Goal: Transaction & Acquisition: Book appointment/travel/reservation

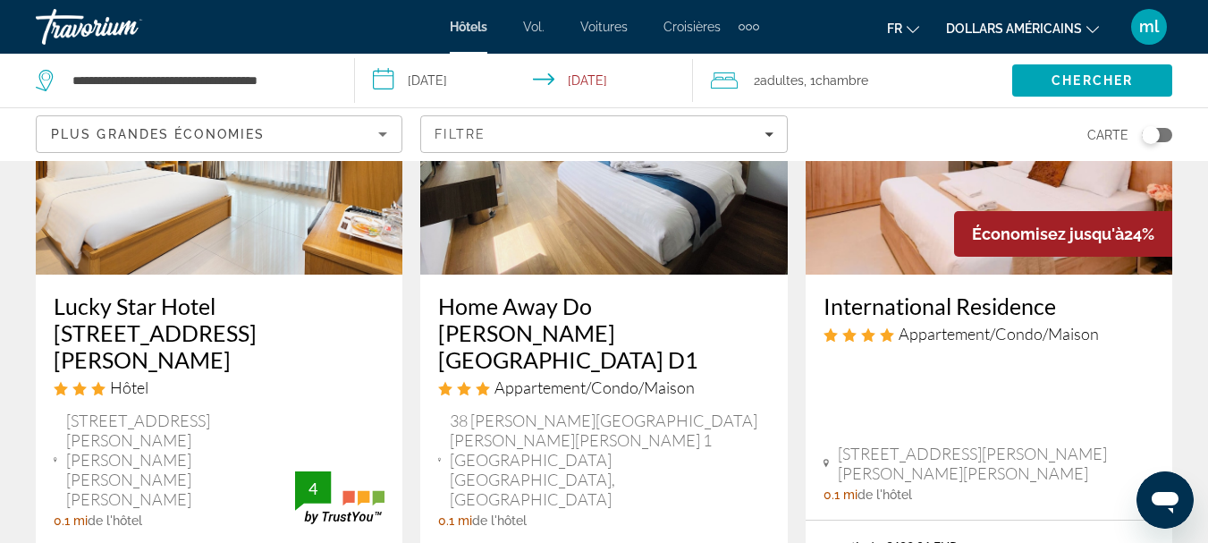
scroll to position [909, 0]
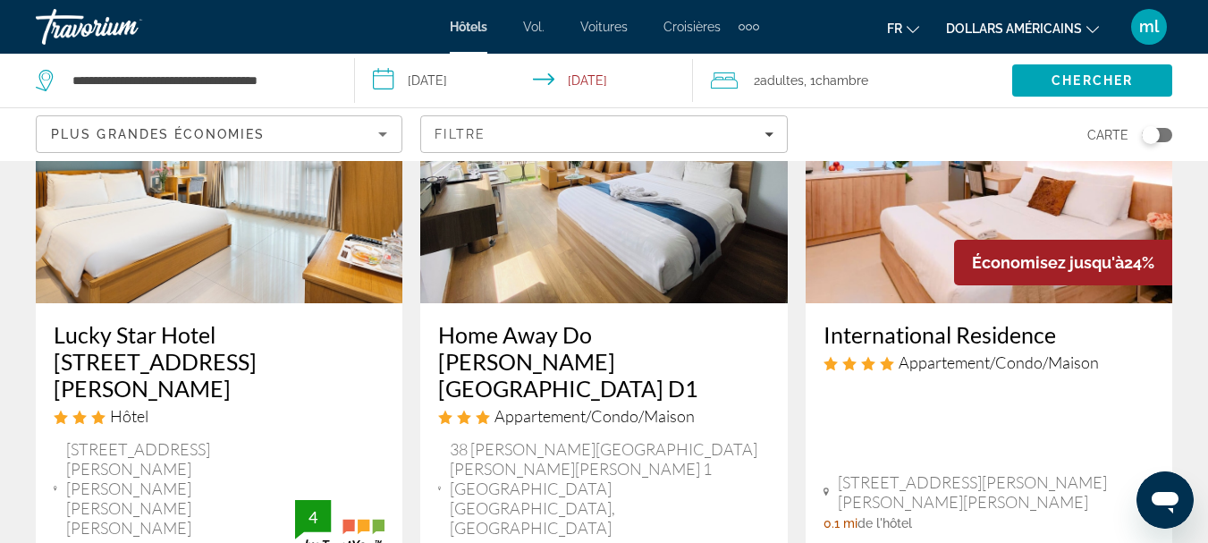
click at [137, 224] on img "Contenu principal" at bounding box center [219, 160] width 367 height 286
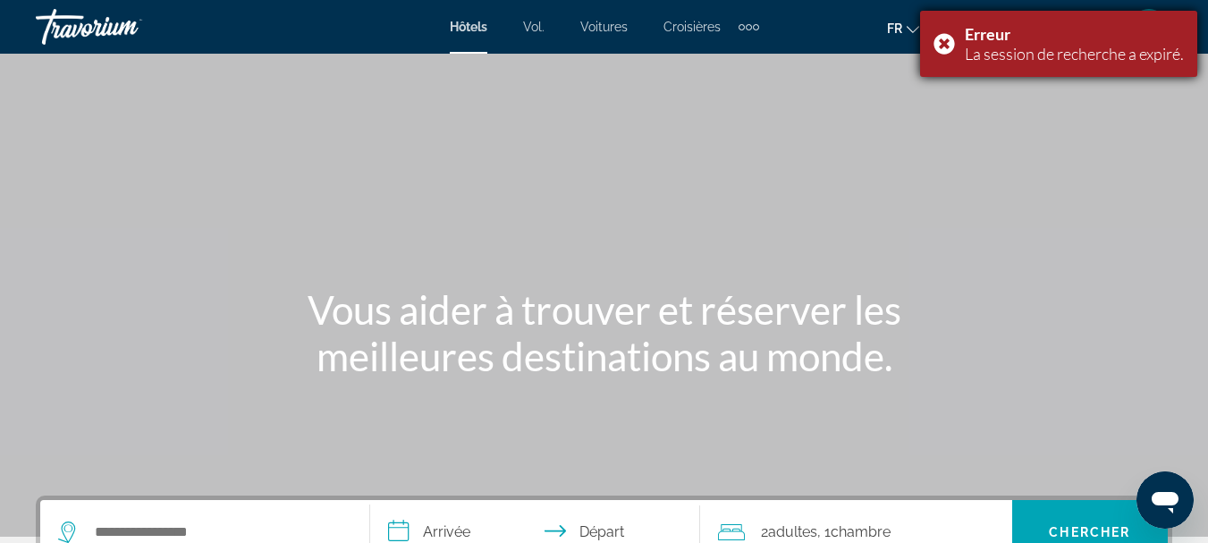
click at [944, 37] on div "Erreur La session de recherche a expiré." at bounding box center [1058, 44] width 277 height 66
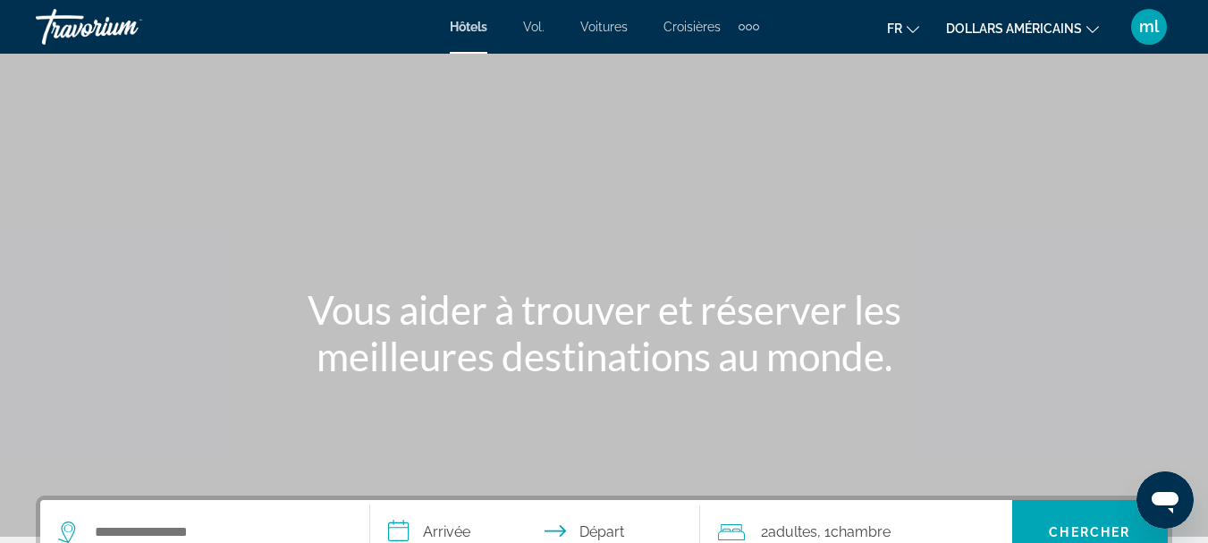
click at [1140, 28] on font "ml" at bounding box center [1149, 26] width 20 height 19
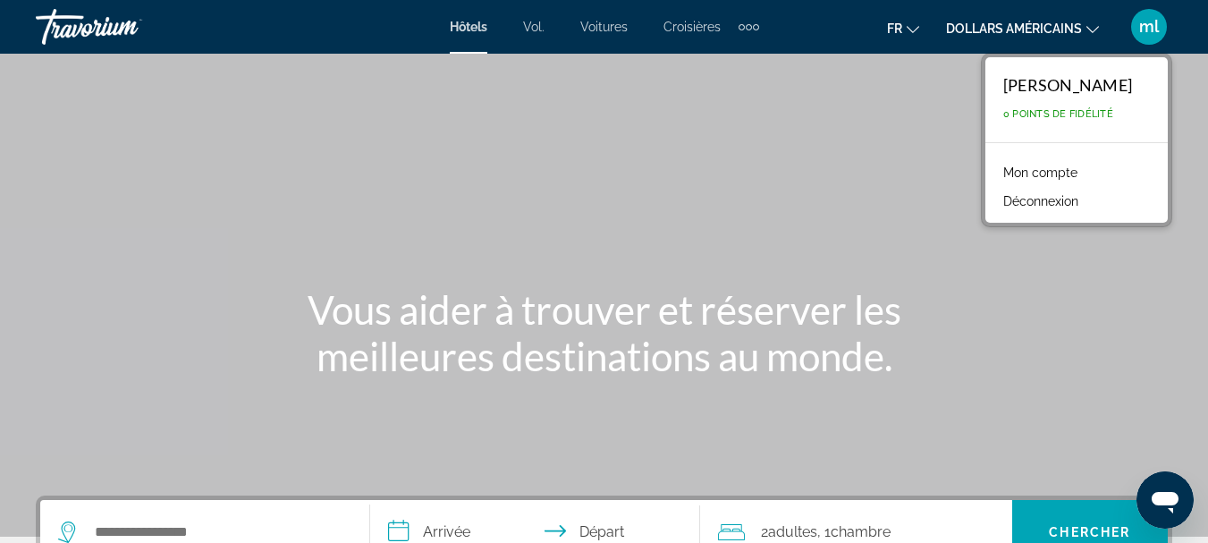
click at [1140, 28] on font "ml" at bounding box center [1149, 26] width 20 height 19
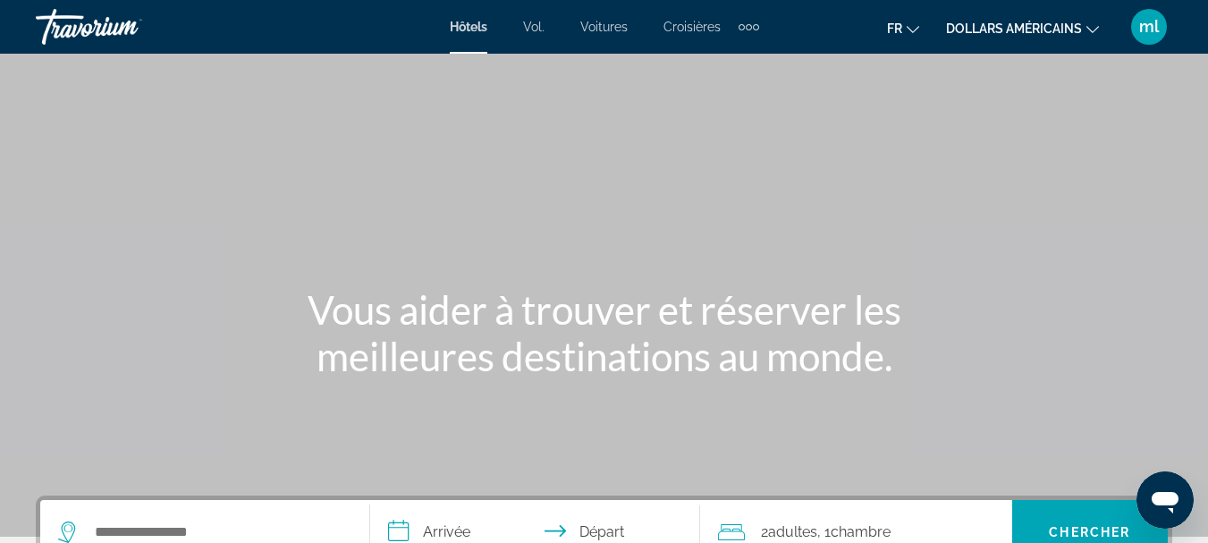
click at [989, 25] on font "dollars américains" at bounding box center [1014, 28] width 136 height 14
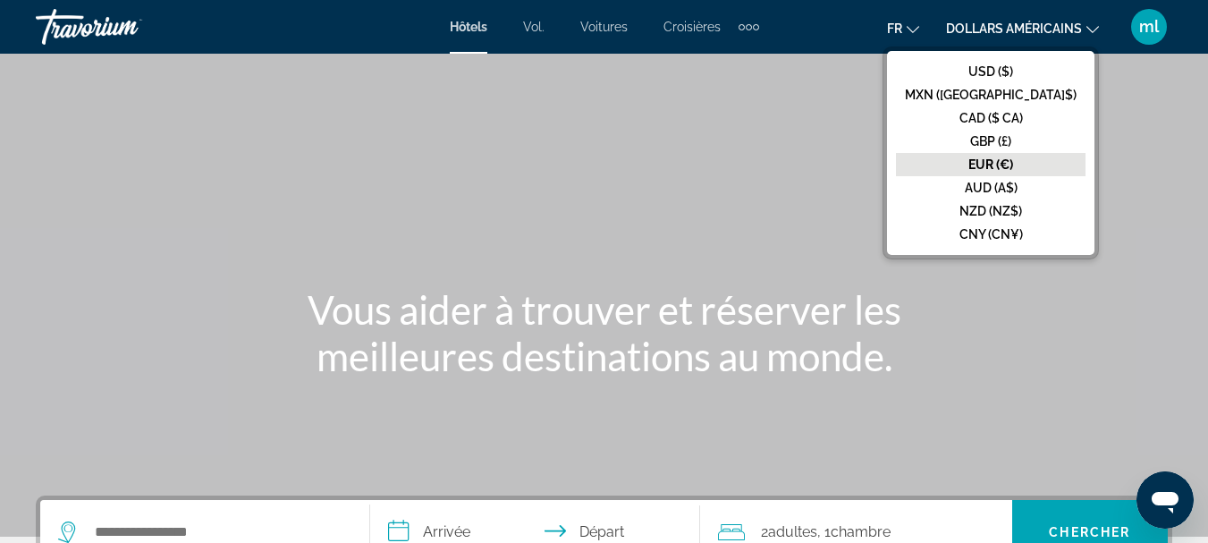
click at [1013, 168] on font "EUR (€)" at bounding box center [991, 164] width 45 height 14
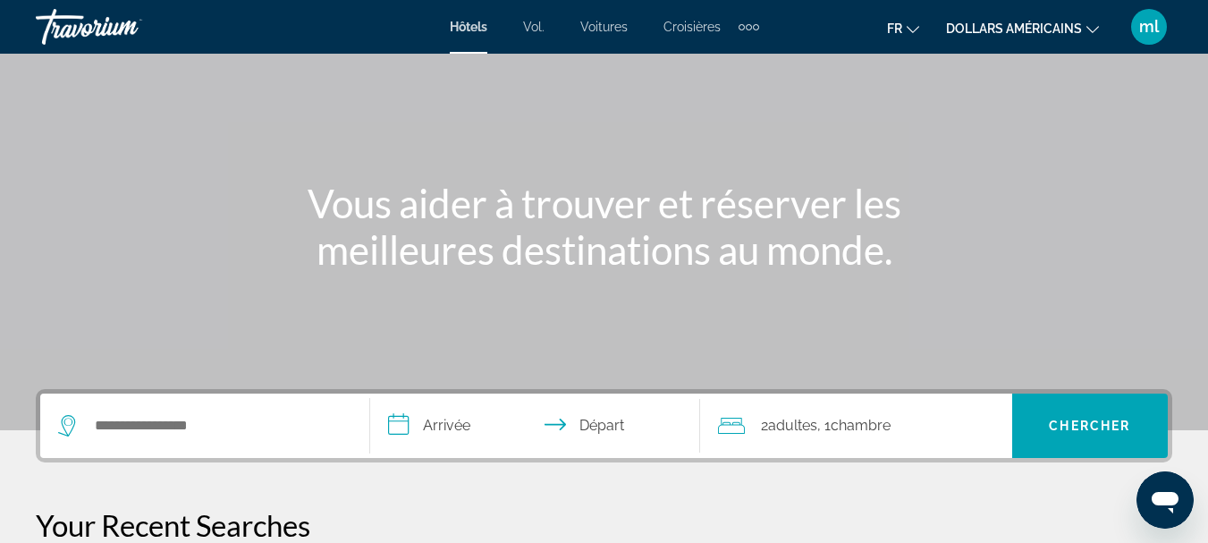
scroll to position [116, 0]
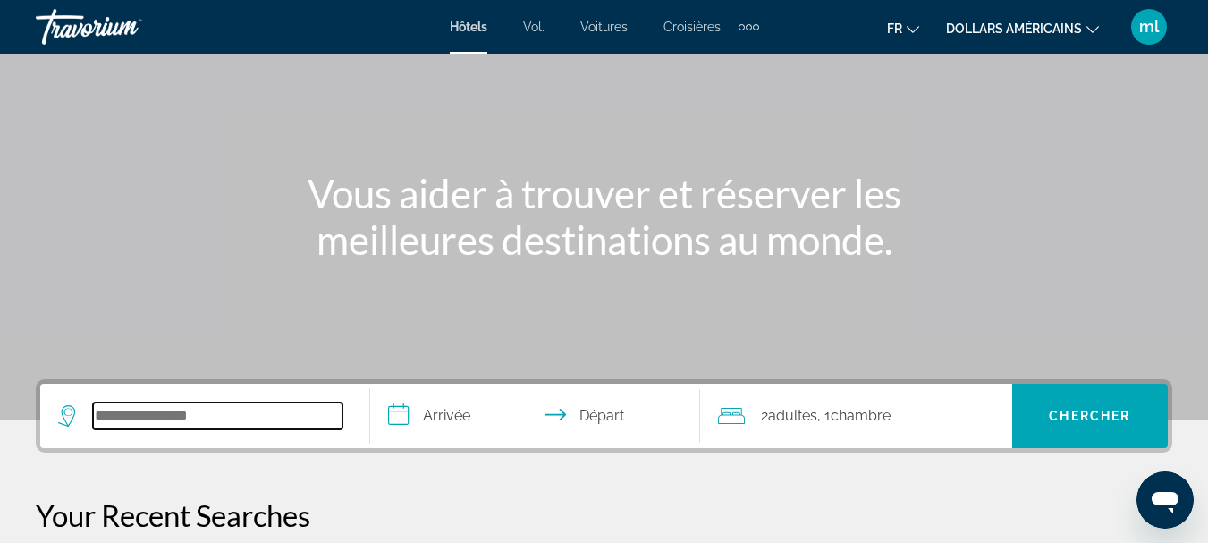
click at [146, 420] on input "Search hotel destination" at bounding box center [218, 415] width 250 height 27
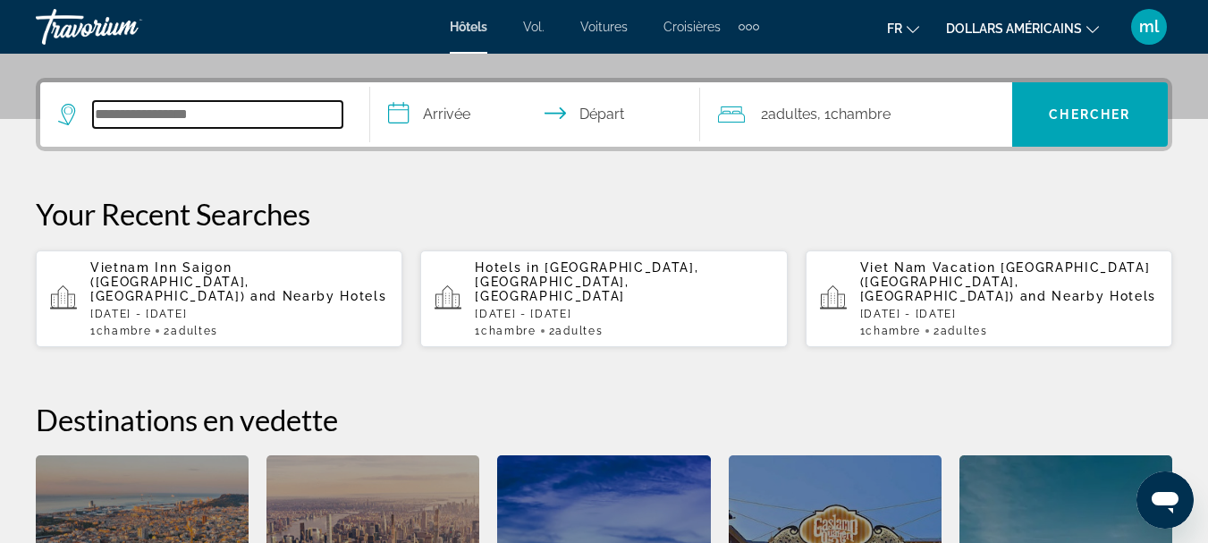
scroll to position [437, 0]
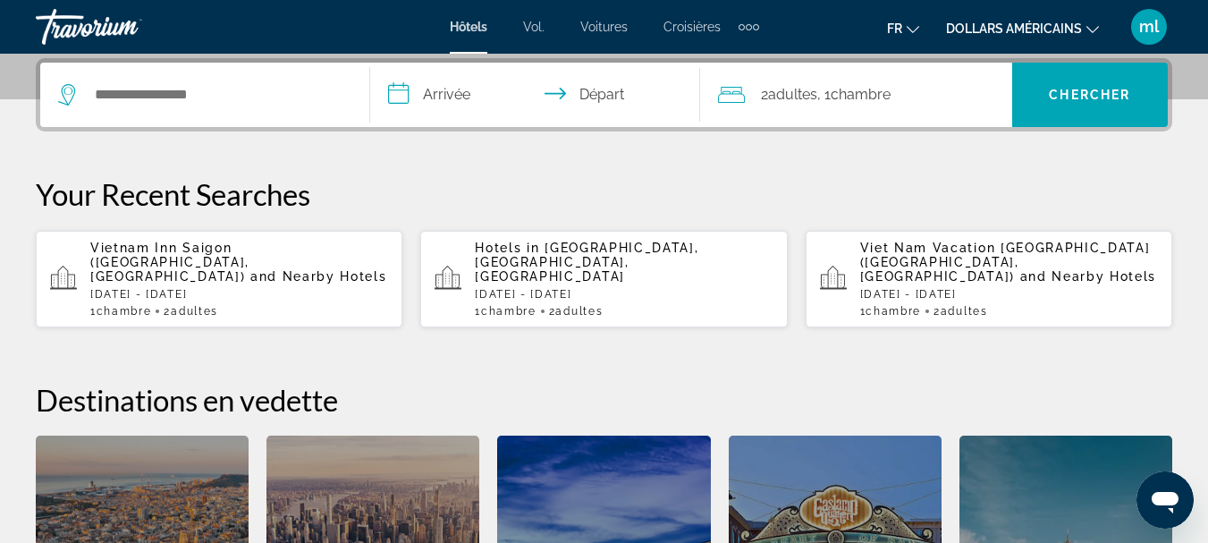
click at [215, 243] on span "Vietnam Inn Saigon ([GEOGRAPHIC_DATA], [GEOGRAPHIC_DATA])" at bounding box center [169, 262] width 159 height 43
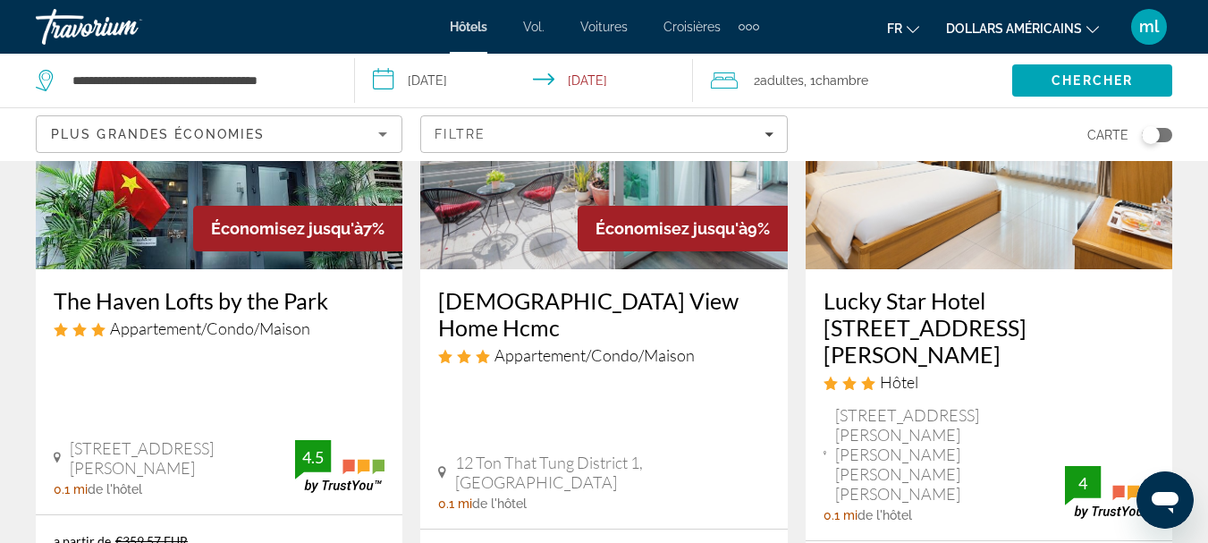
scroll to position [258, 0]
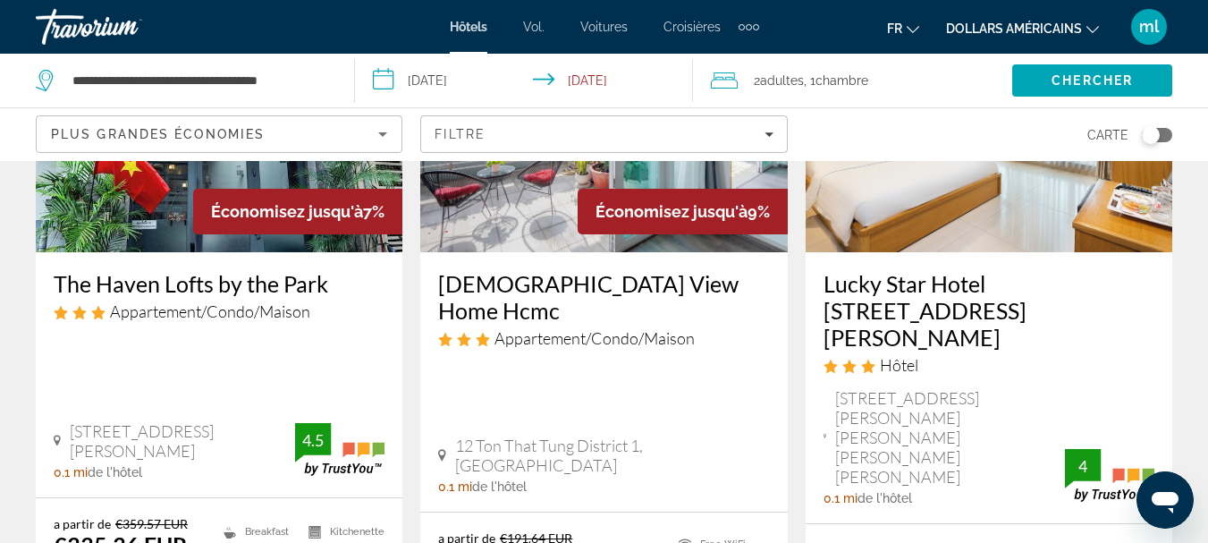
click at [977, 194] on img "Contenu principal" at bounding box center [989, 109] width 367 height 286
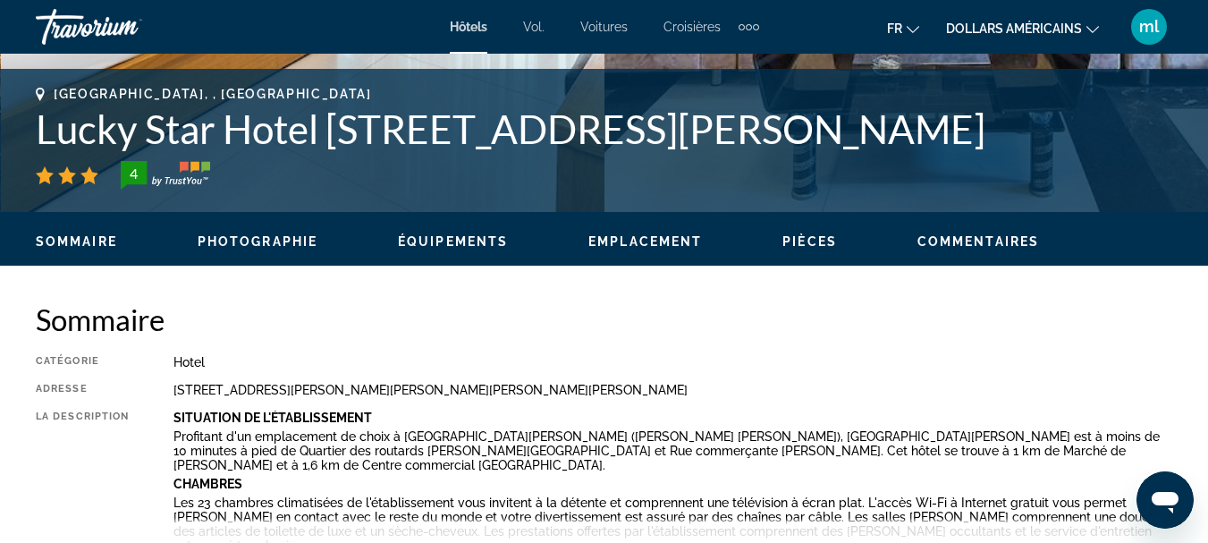
scroll to position [2122, 0]
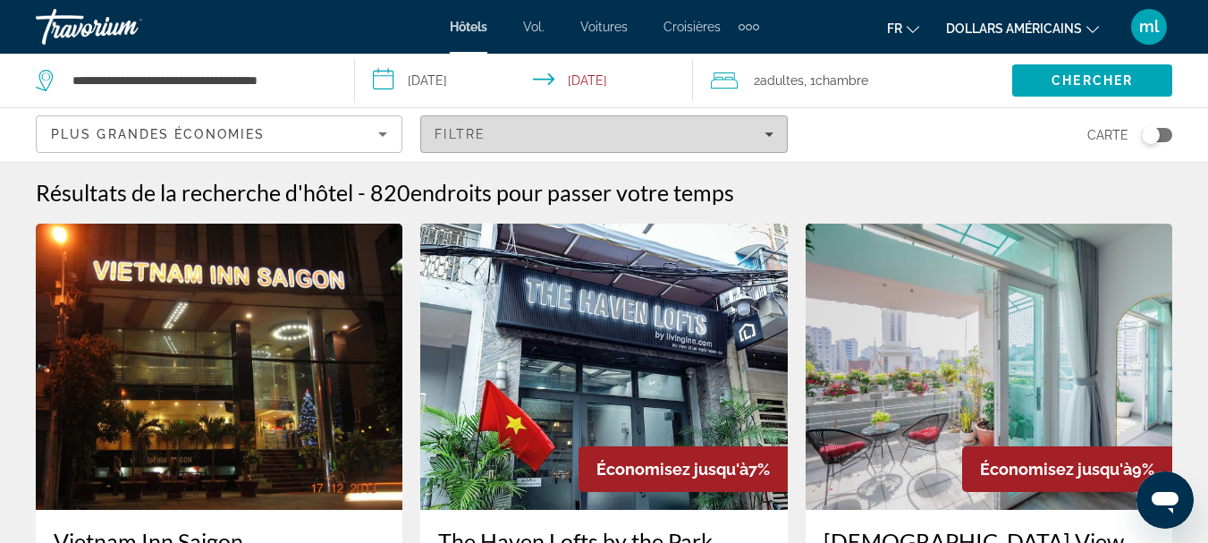
click at [527, 130] on div "Filtre" at bounding box center [604, 134] width 338 height 14
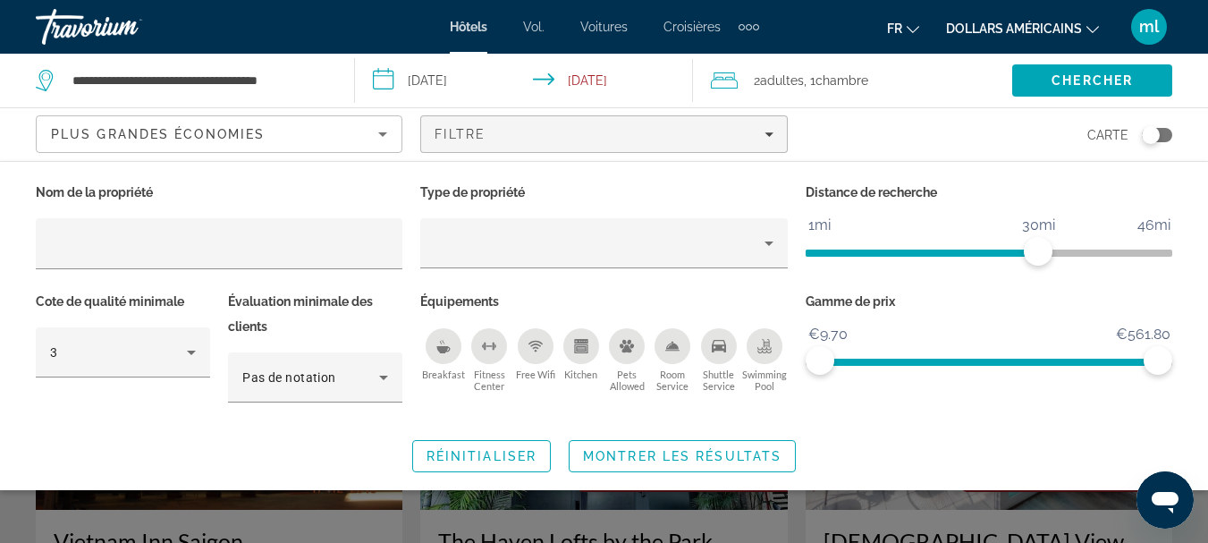
click at [443, 352] on div "Breakfast" at bounding box center [444, 346] width 36 height 36
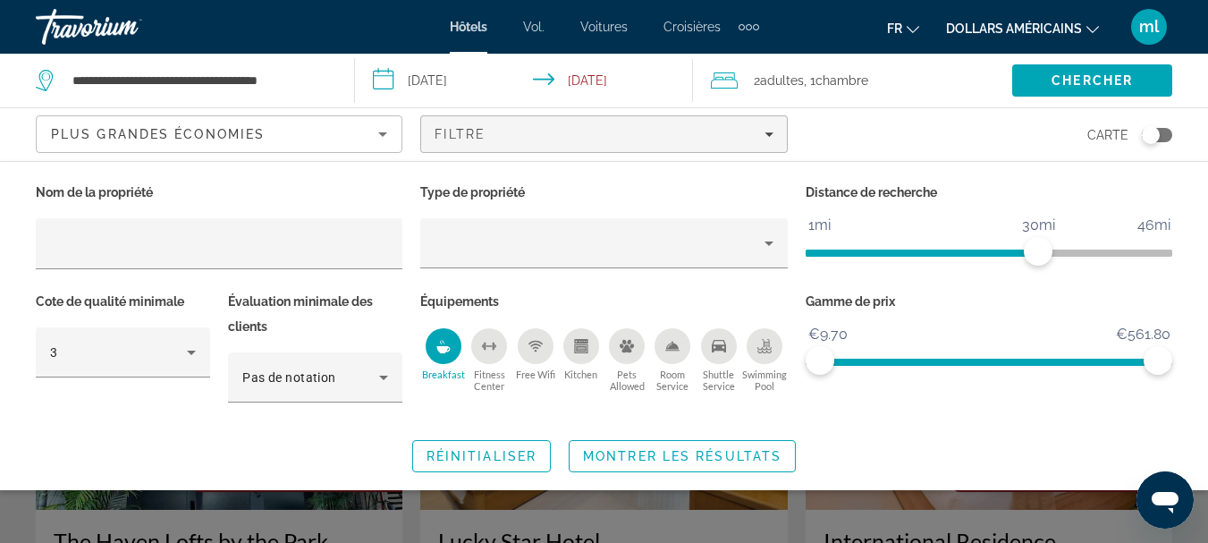
click at [535, 349] on icon "Free Wifi" at bounding box center [536, 346] width 14 height 14
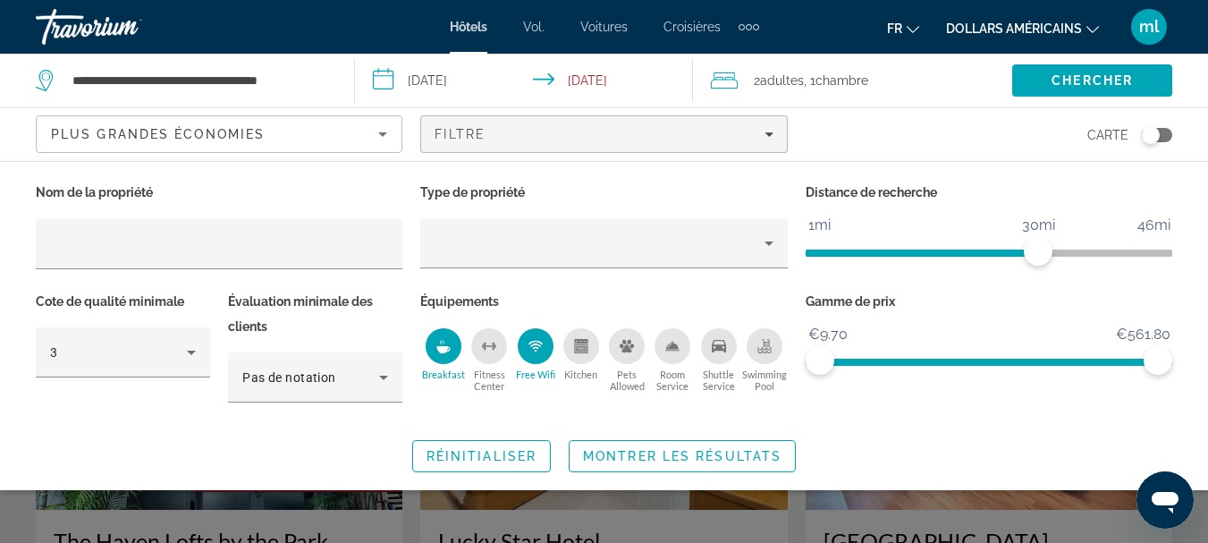
click at [672, 364] on button "Room Service" at bounding box center [673, 359] width 46 height 65
click at [760, 359] on div "Swimming Pool" at bounding box center [765, 346] width 36 height 36
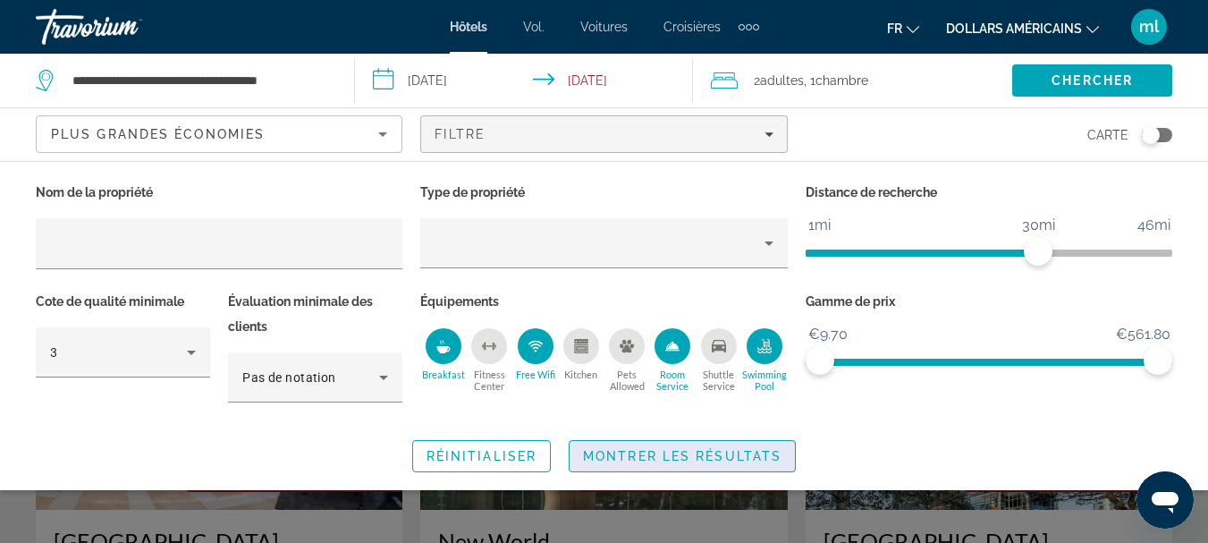
click at [626, 449] on span "Montrer les résultats" at bounding box center [682, 456] width 199 height 14
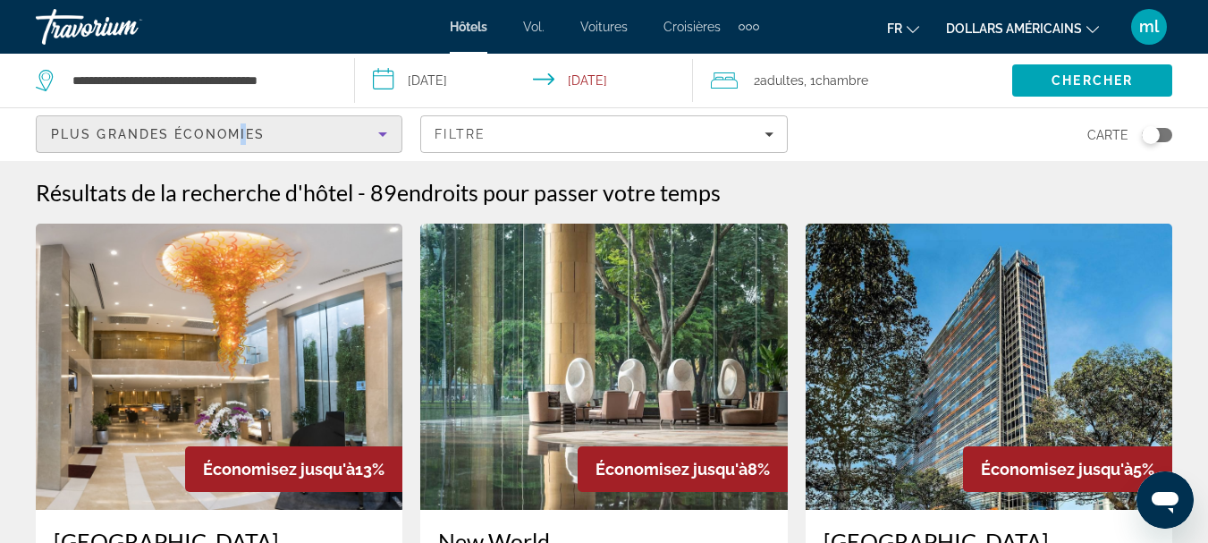
click at [241, 144] on div "Plus grandes économies" at bounding box center [214, 133] width 327 height 21
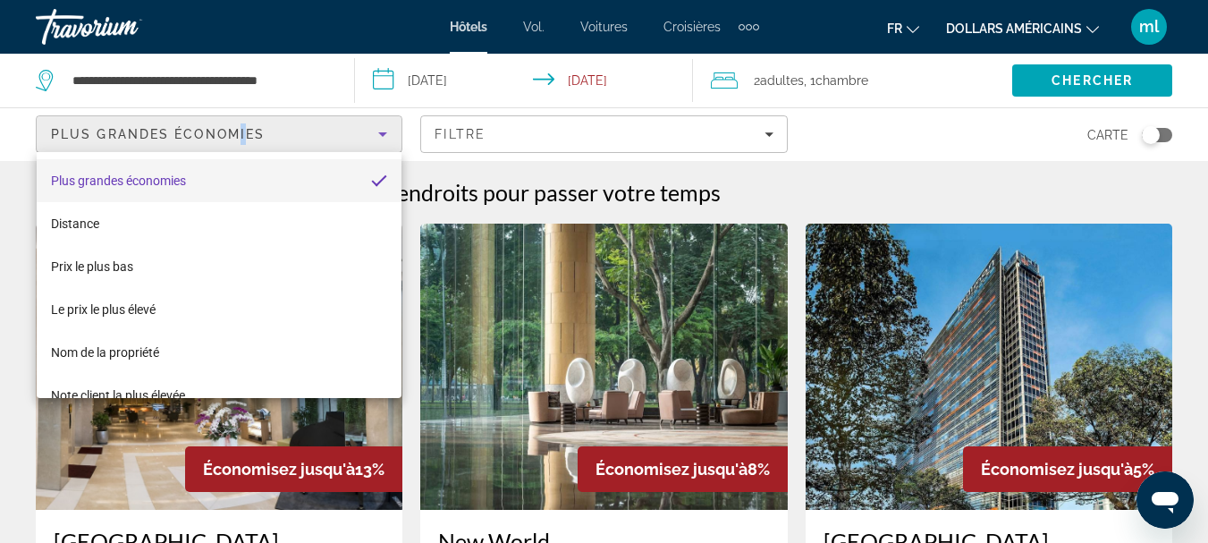
click at [381, 123] on div at bounding box center [604, 271] width 1208 height 543
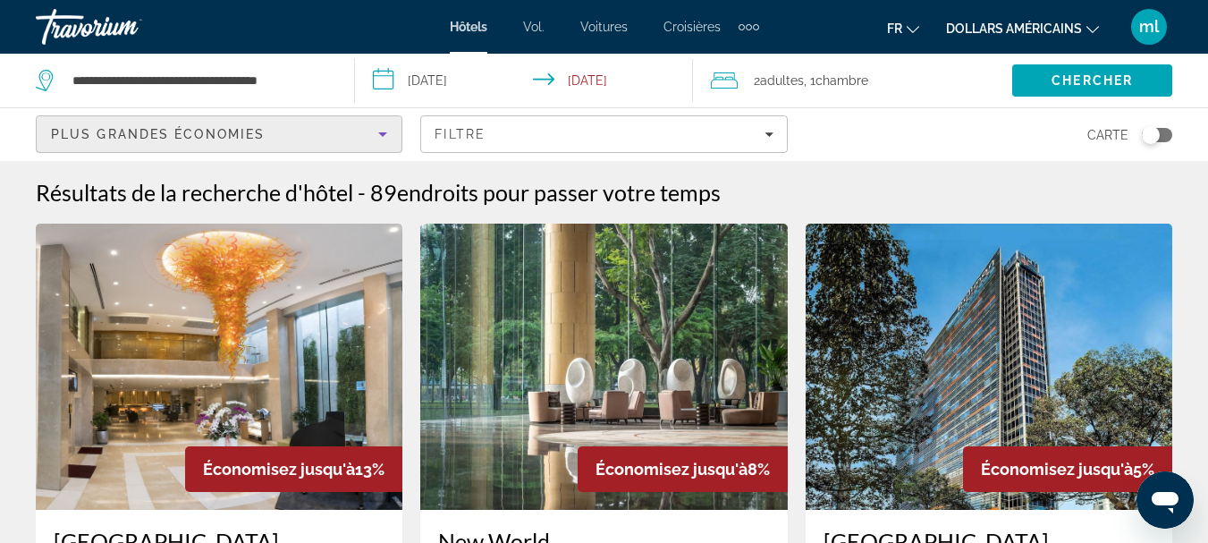
click at [381, 123] on icon "Sort by" at bounding box center [382, 133] width 21 height 21
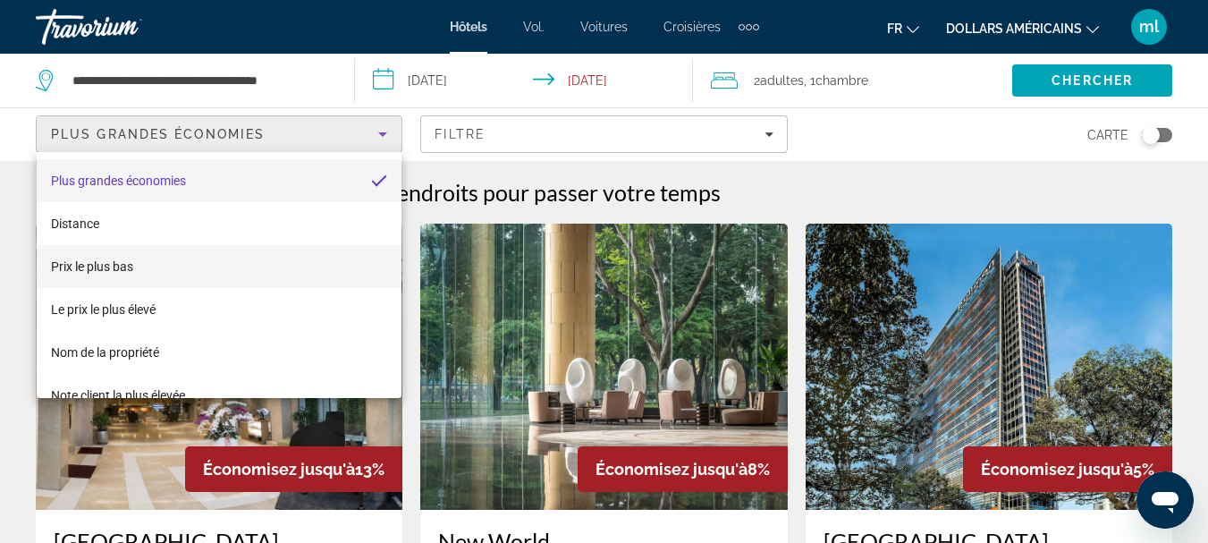
click at [320, 264] on mat-option "Prix ​​le plus bas" at bounding box center [219, 266] width 365 height 43
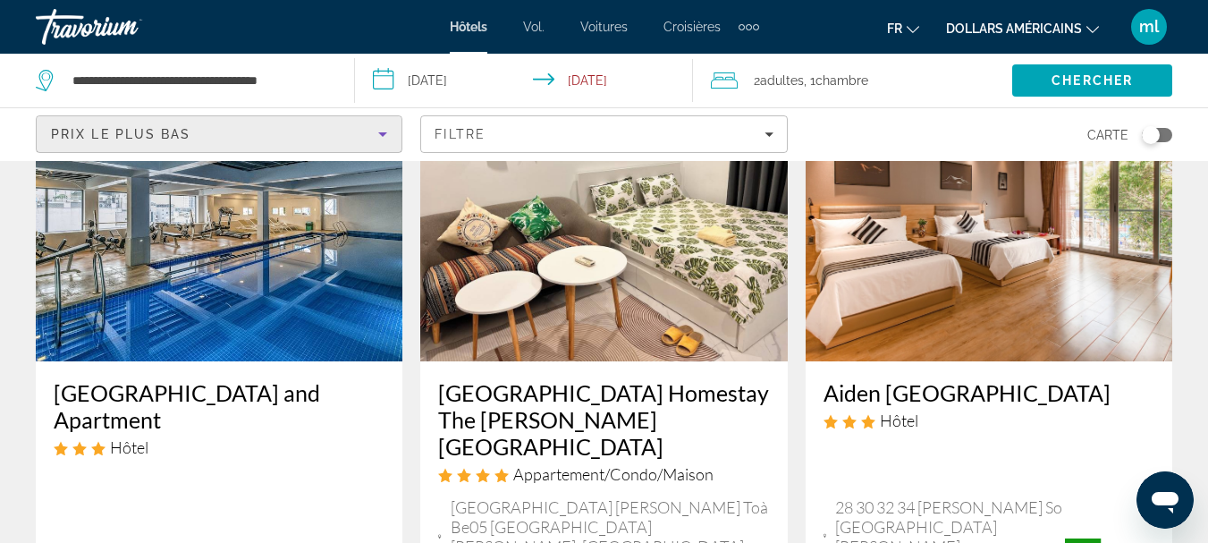
scroll to position [873, 0]
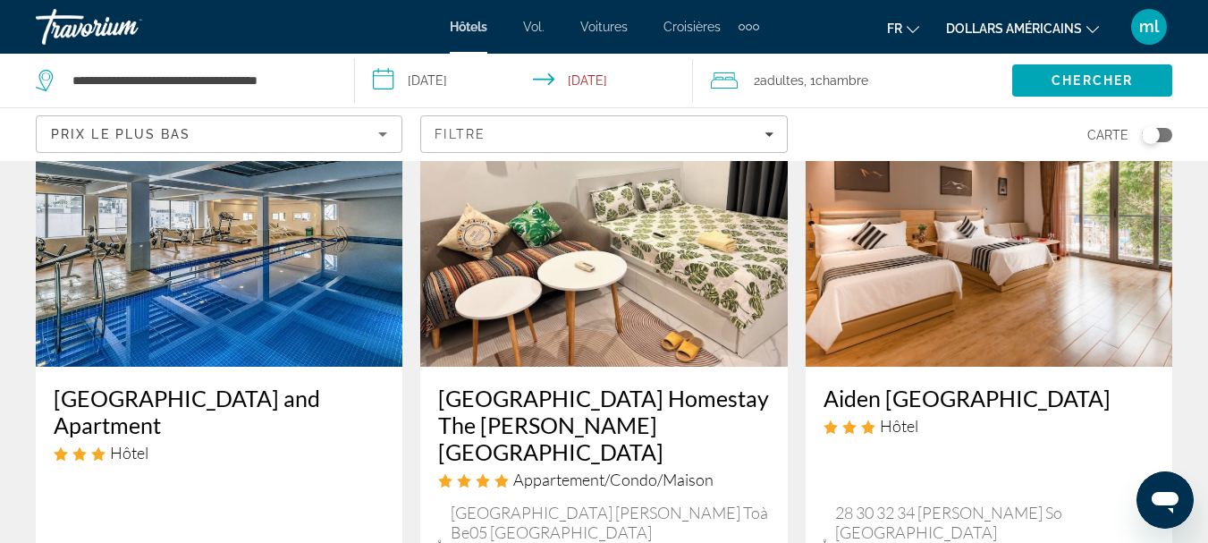
click at [273, 268] on img "Contenu principal" at bounding box center [219, 223] width 367 height 286
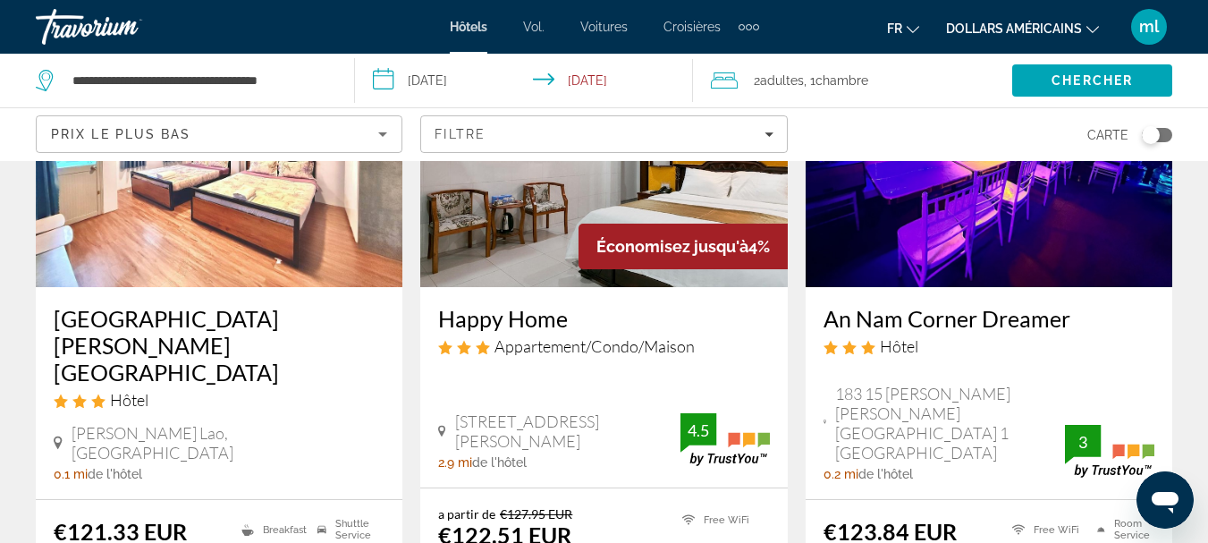
scroll to position [806, 0]
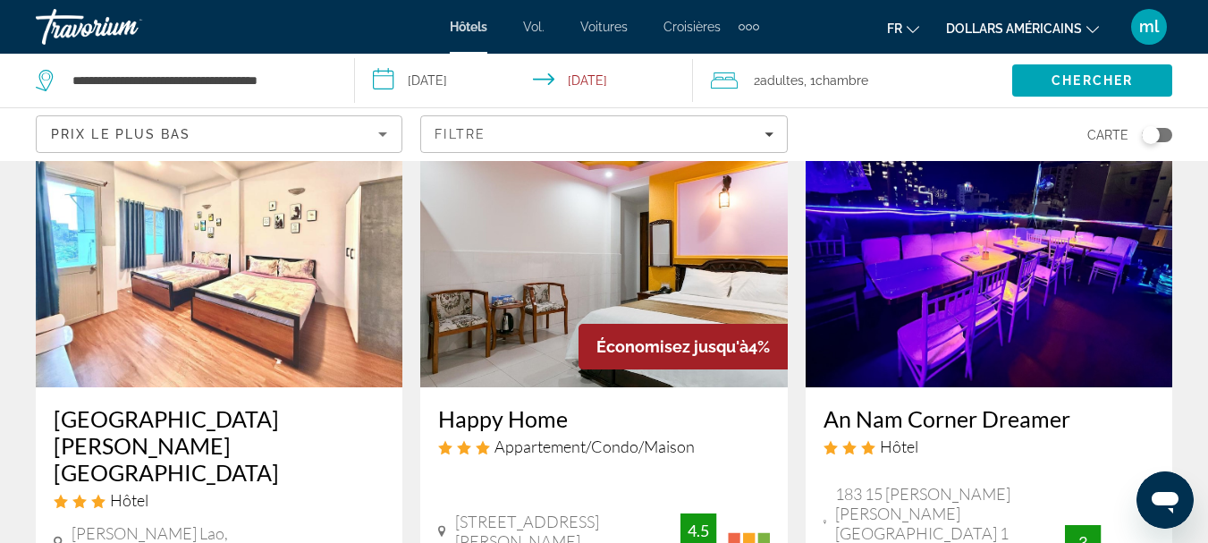
click at [1004, 243] on img "Contenu principal" at bounding box center [989, 244] width 367 height 286
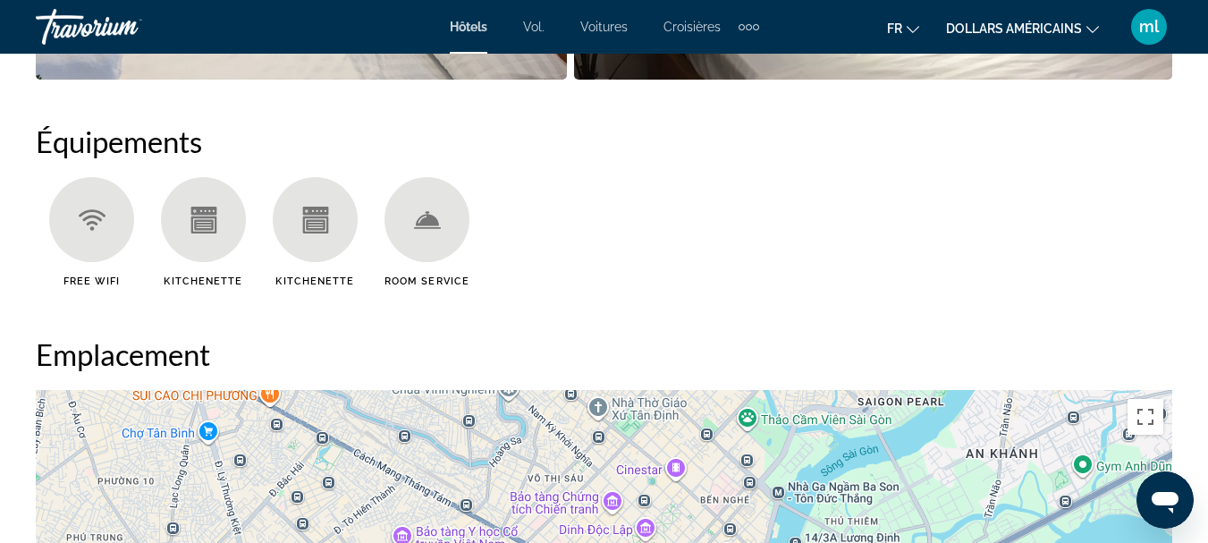
scroll to position [937, 0]
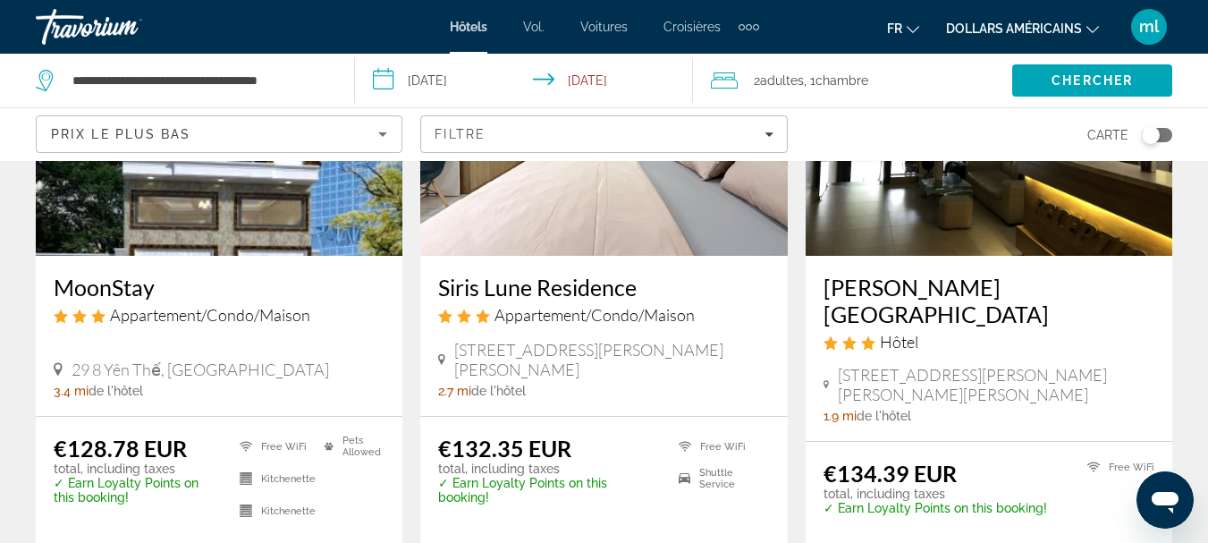
scroll to position [2619, 0]
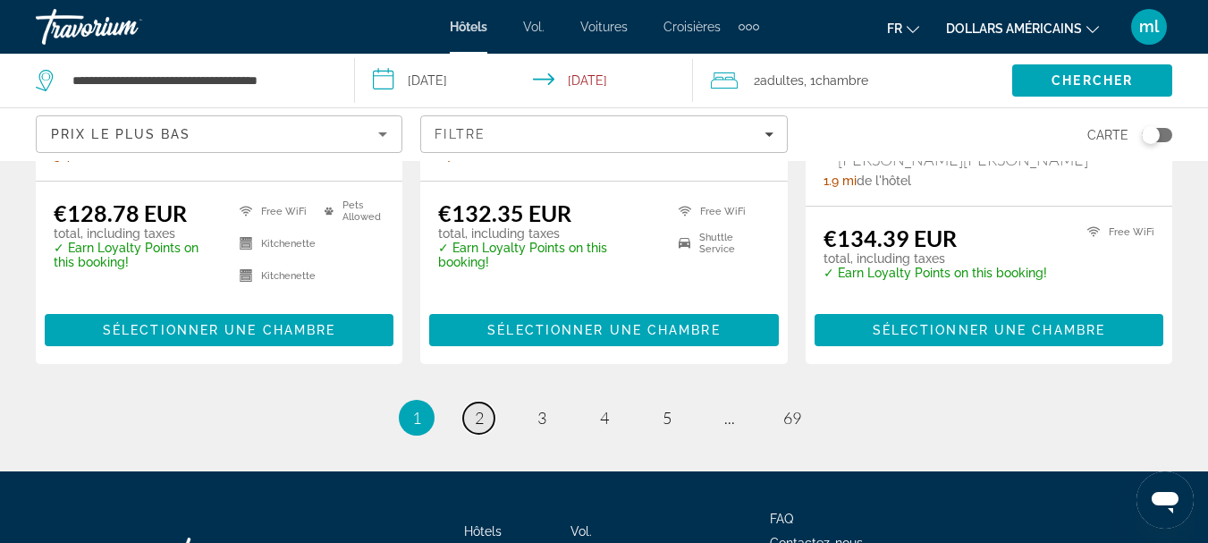
click at [482, 408] on span "2" at bounding box center [479, 418] width 9 height 20
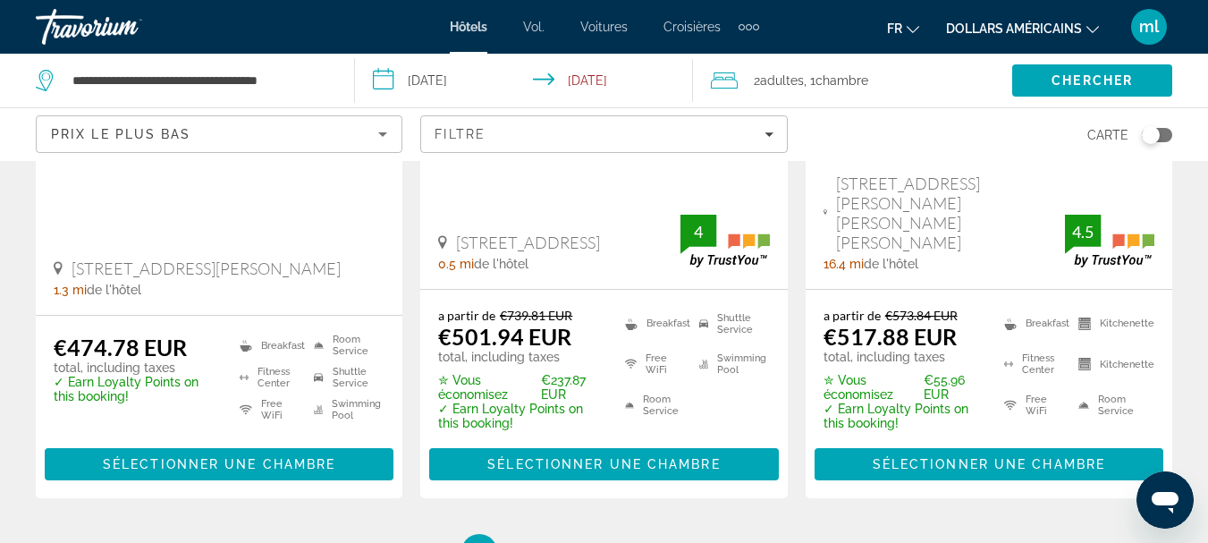
scroll to position [2611, 0]
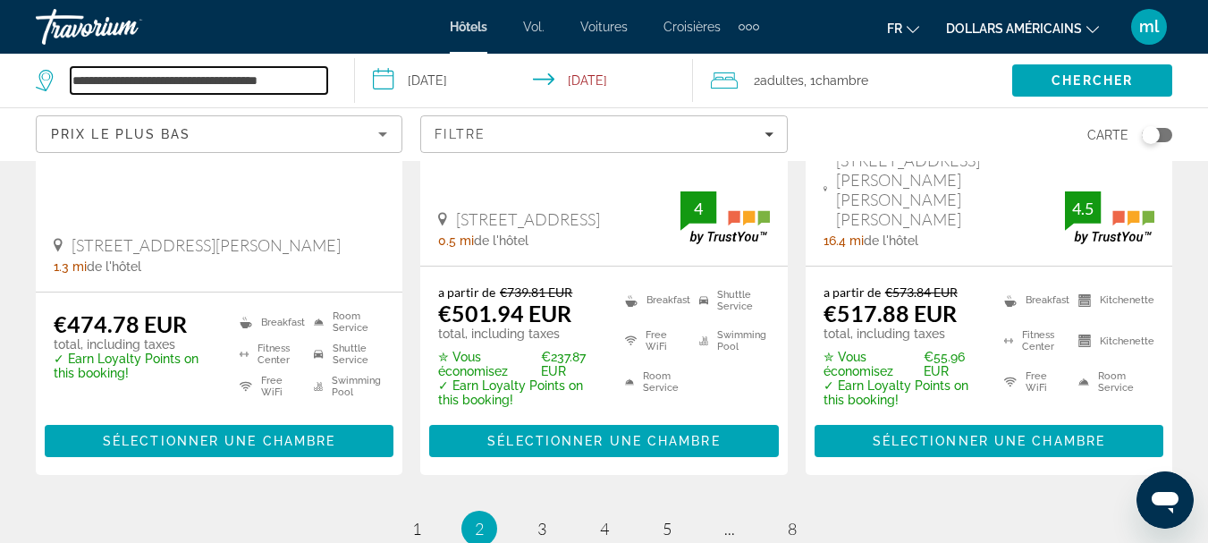
click at [284, 77] on input "**********" at bounding box center [199, 80] width 257 height 27
click at [316, 75] on input "**********" at bounding box center [199, 80] width 257 height 27
type input "*"
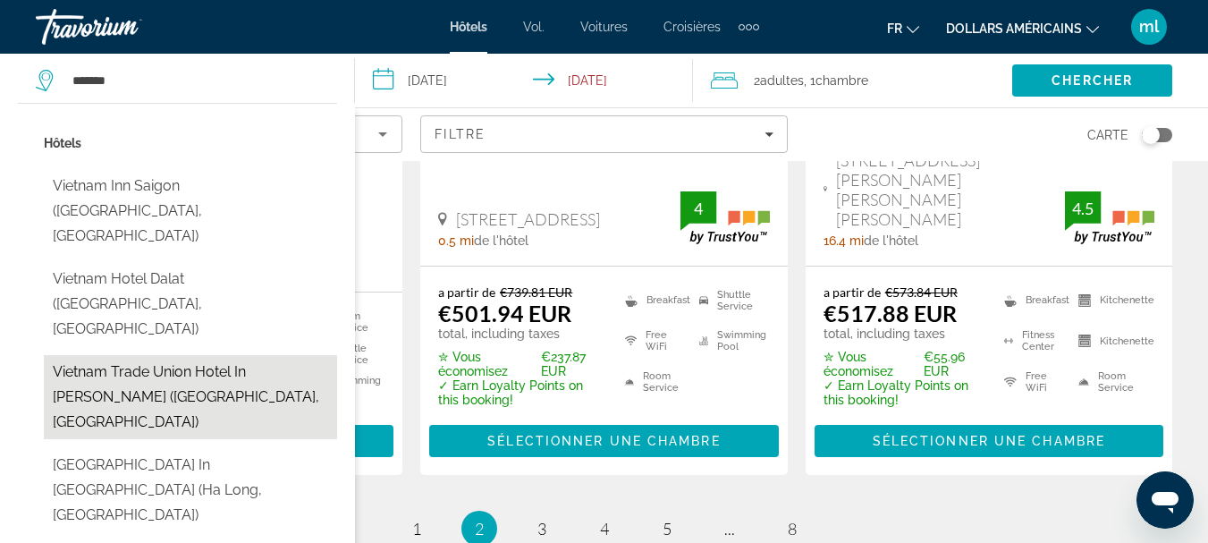
click at [225, 355] on button "Vietnam Trade Union Hotel In [PERSON_NAME] ([GEOGRAPHIC_DATA], [GEOGRAPHIC_DATA…" at bounding box center [190, 397] width 293 height 84
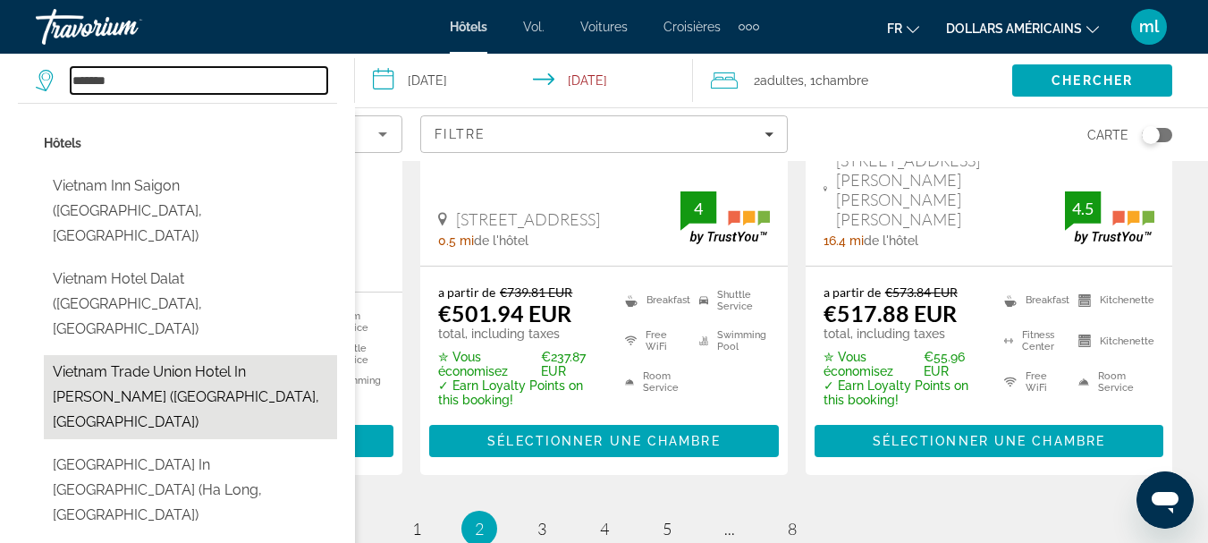
type input "**********"
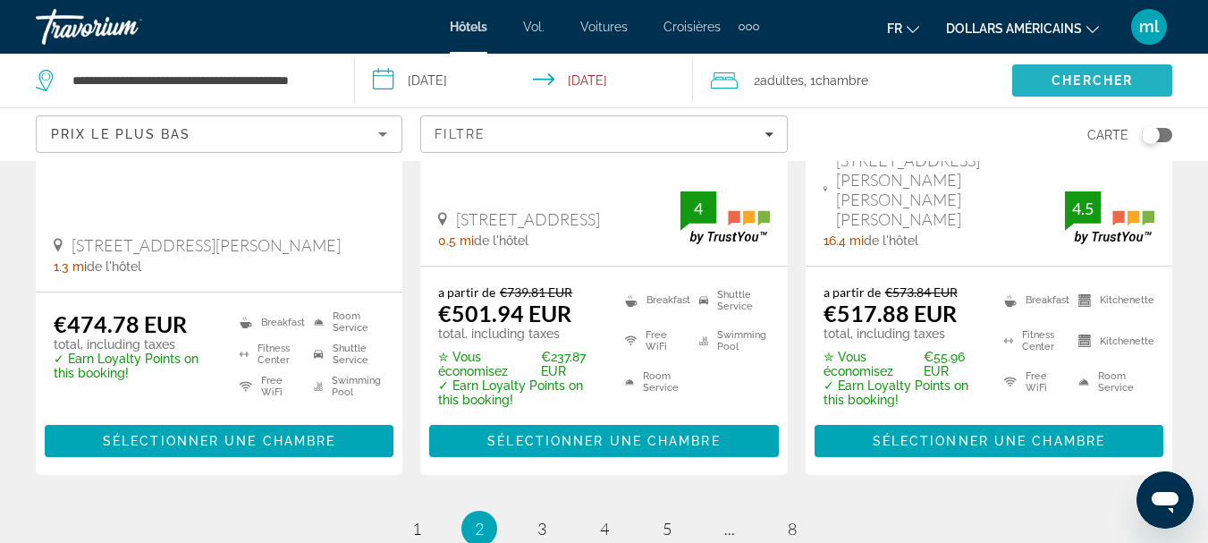
click at [1111, 80] on span "Chercher" at bounding box center [1092, 80] width 81 height 14
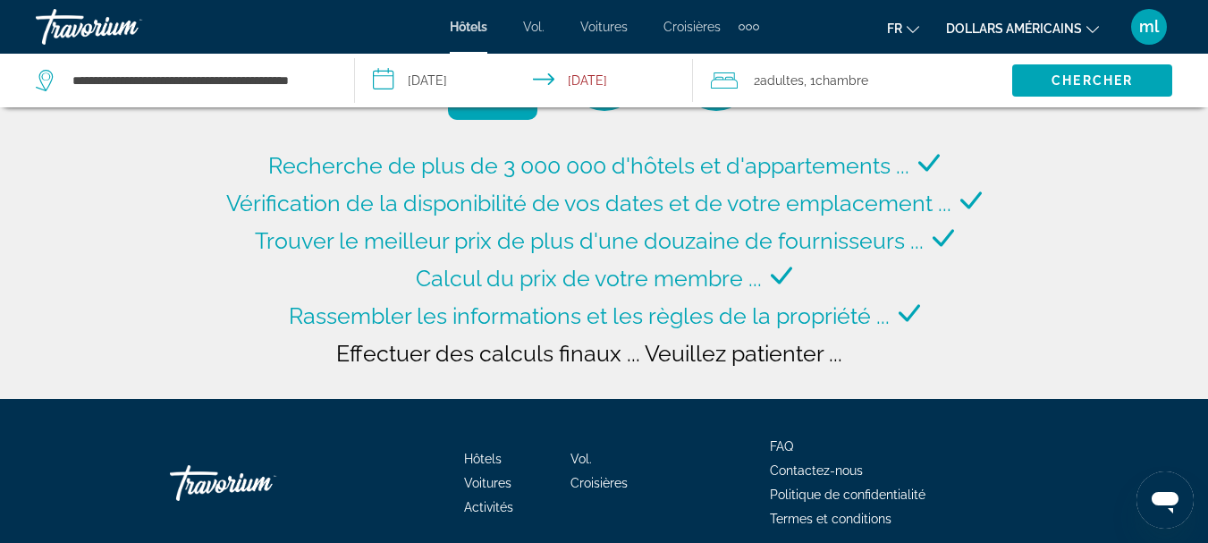
scroll to position [100, 0]
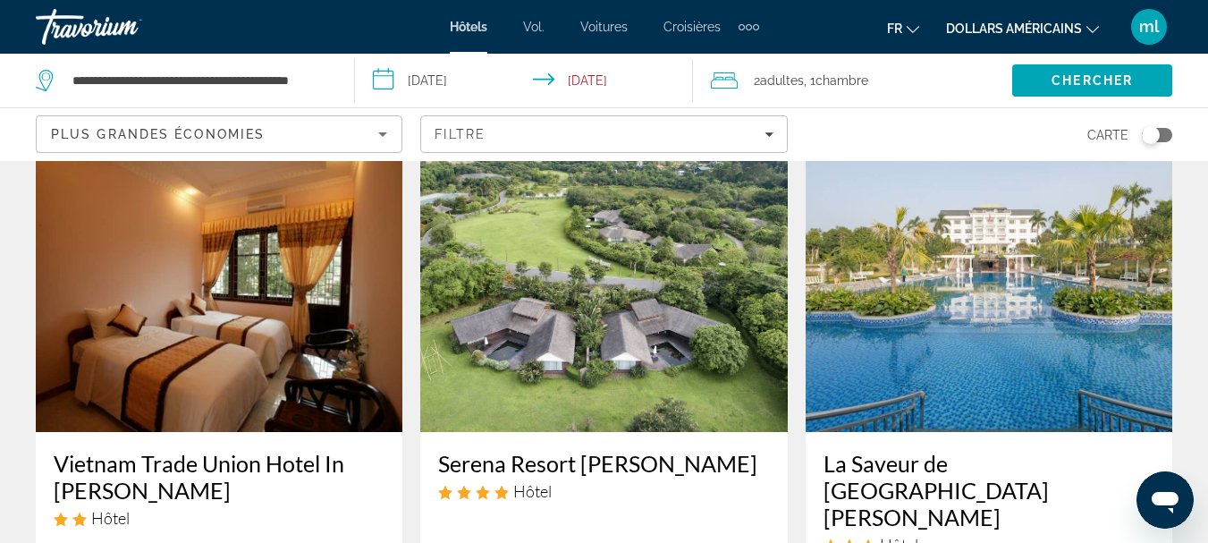
scroll to position [79, 0]
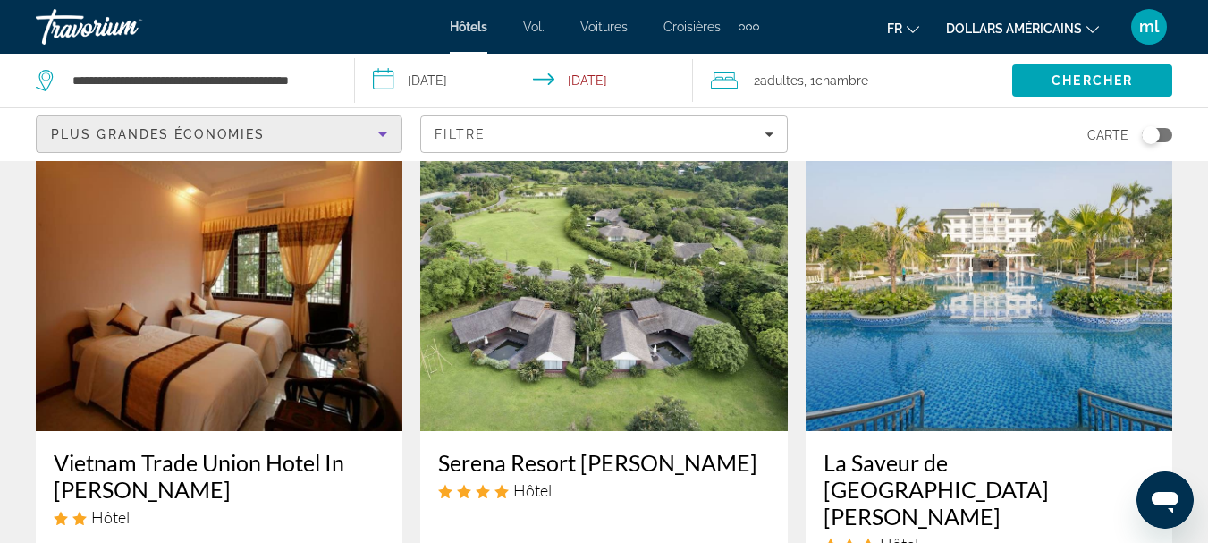
click at [375, 129] on icon "Sort by" at bounding box center [382, 133] width 21 height 21
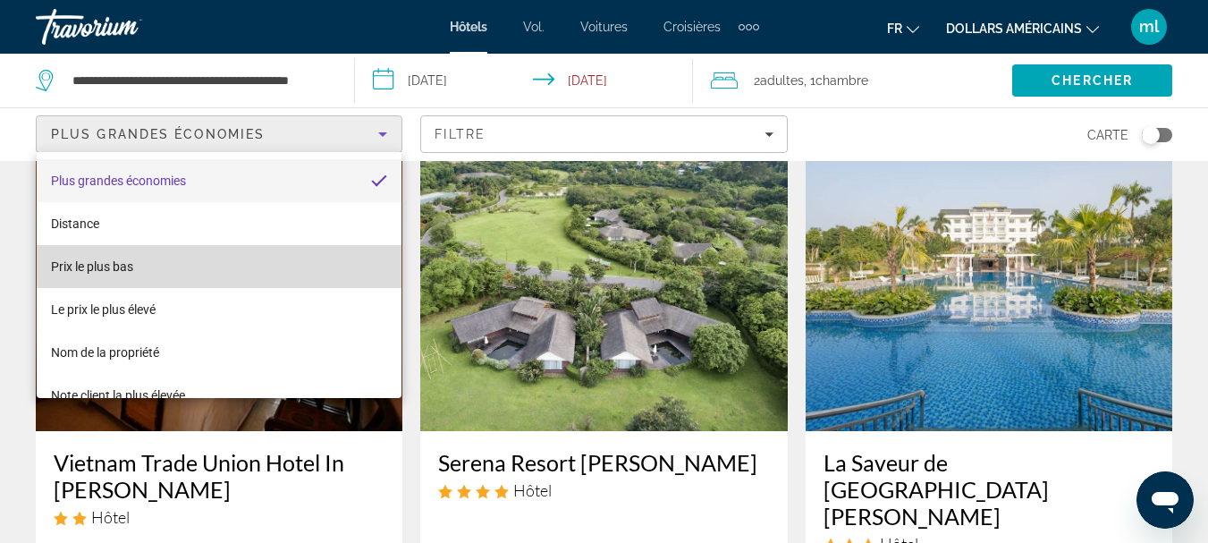
click at [345, 261] on mat-option "Prix ​​le plus bas" at bounding box center [219, 266] width 365 height 43
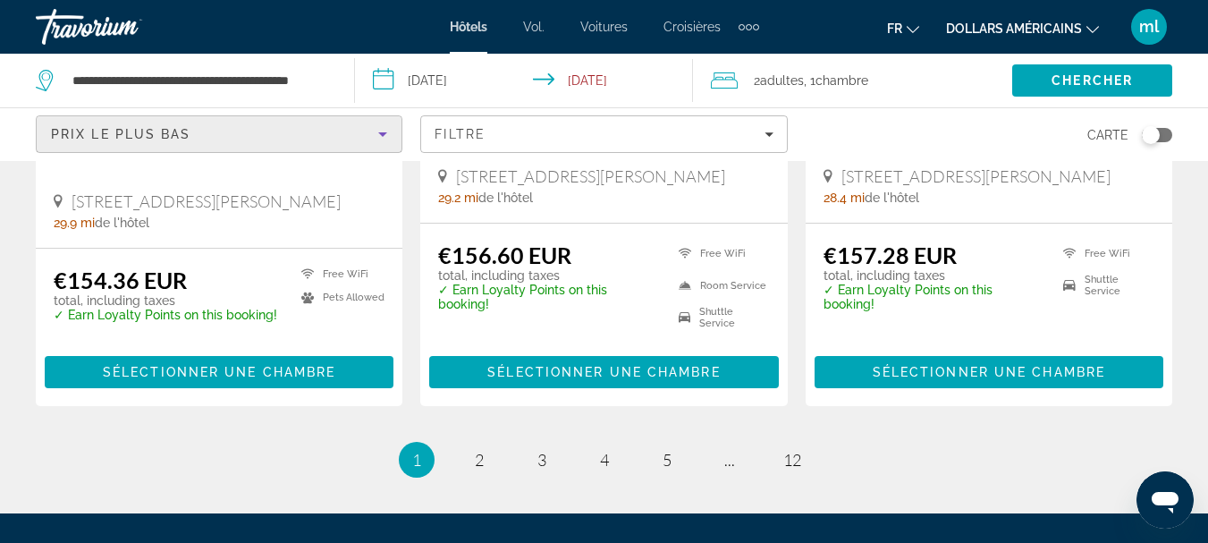
scroll to position [2586, 0]
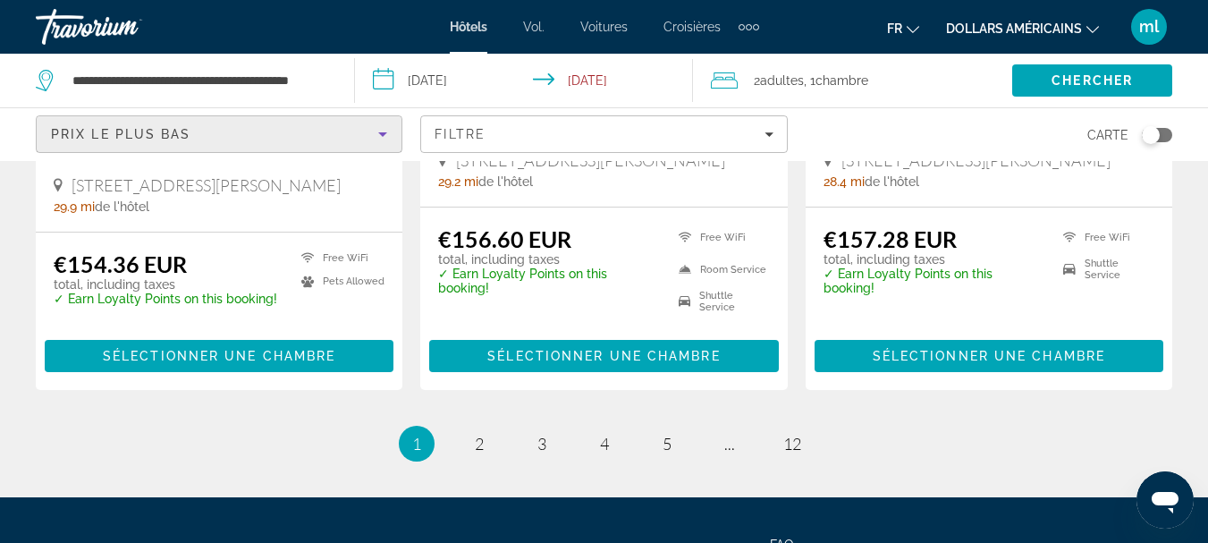
drag, startPoint x: 1219, startPoint y: 55, endPoint x: 43, endPoint y: 8, distance: 1177.0
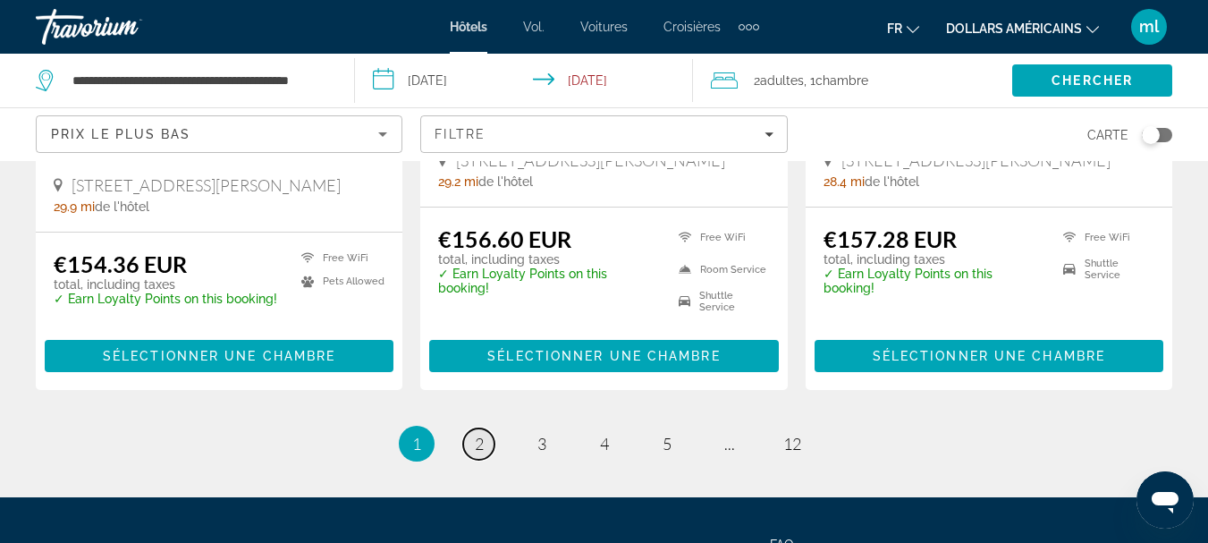
click at [475, 434] on span "2" at bounding box center [479, 444] width 9 height 20
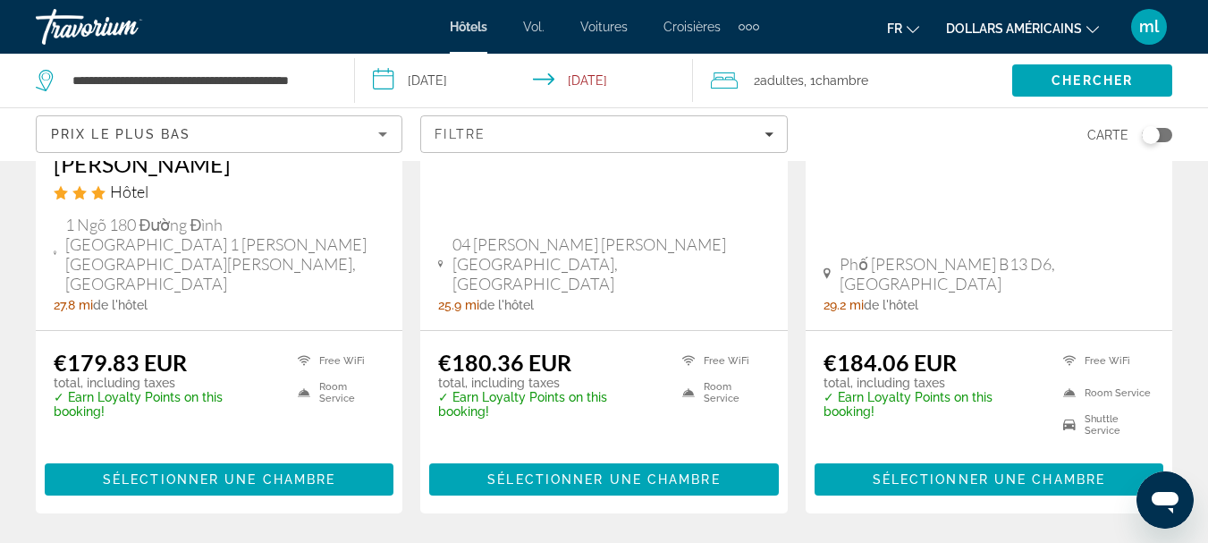
scroll to position [2533, 0]
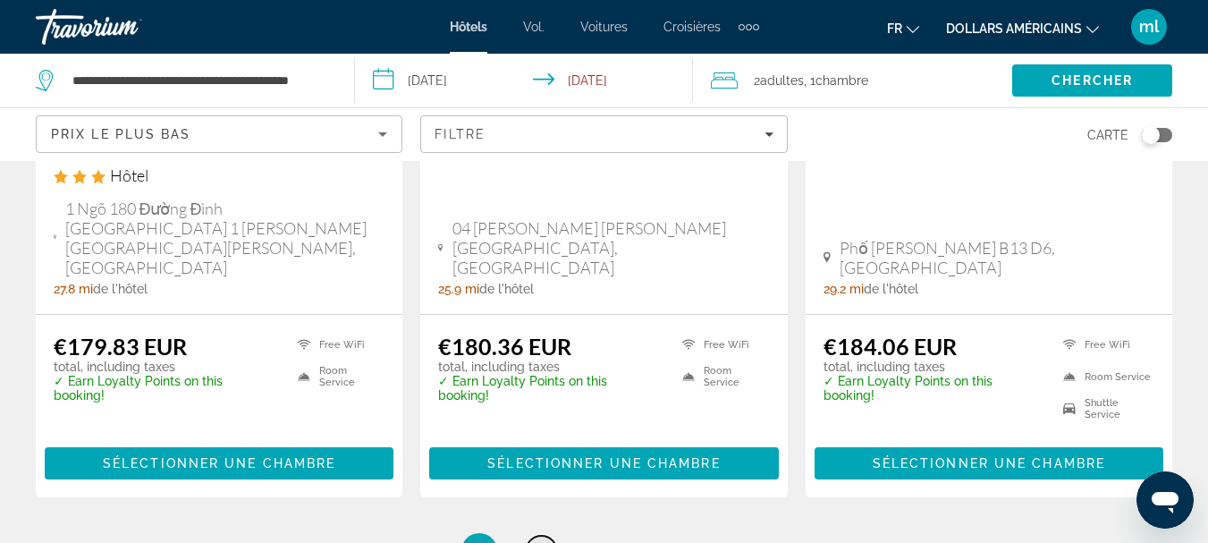
click at [550, 536] on link "page 3" at bounding box center [541, 551] width 31 height 31
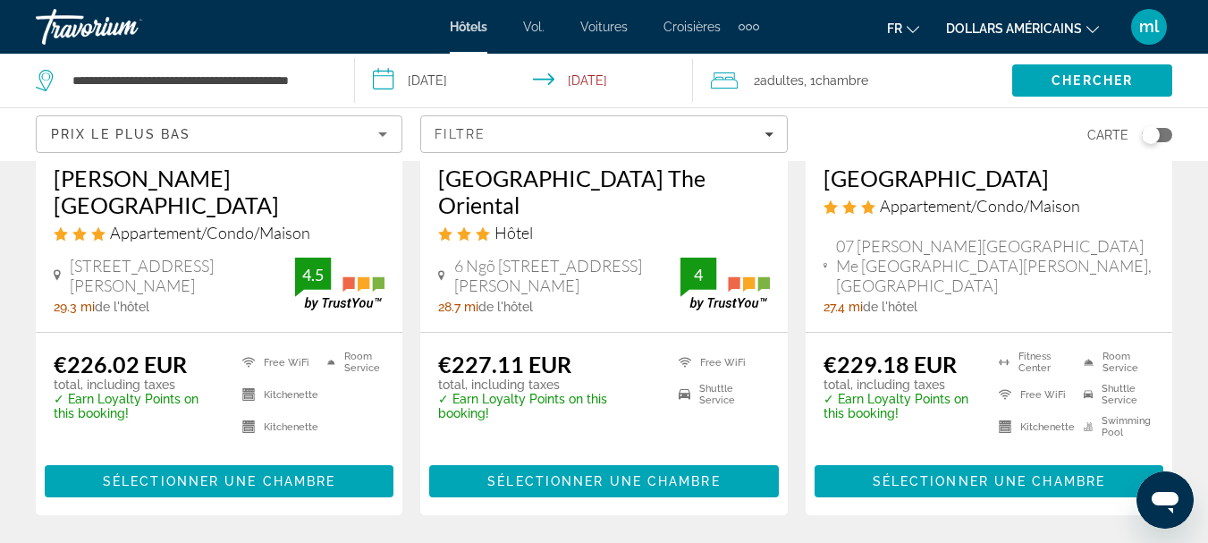
scroll to position [2475, 0]
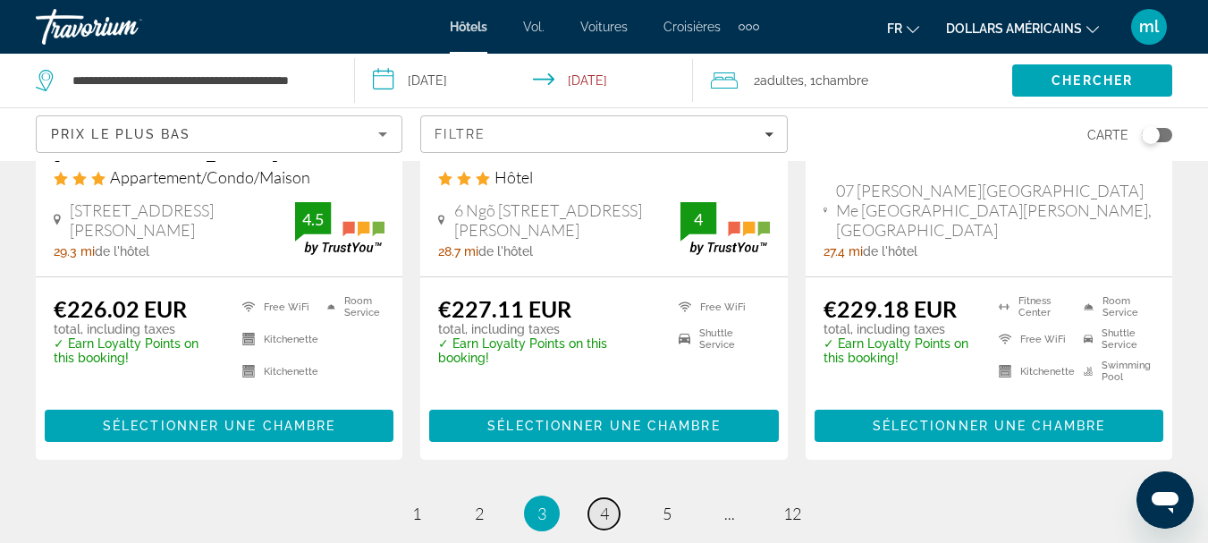
click at [615, 498] on link "page 4" at bounding box center [603, 513] width 31 height 31
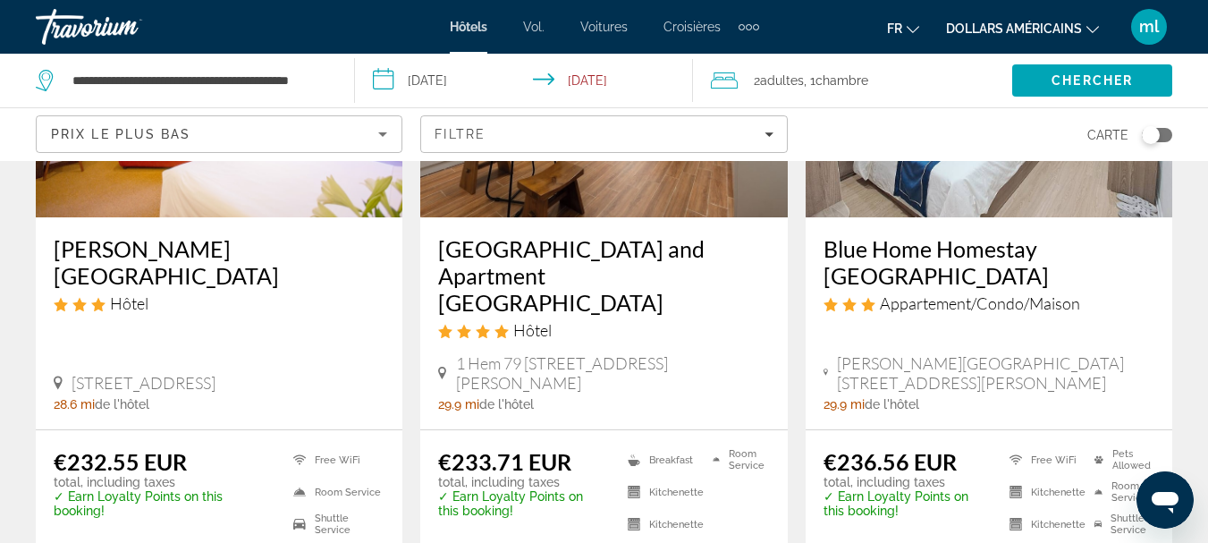
scroll to position [326, 0]
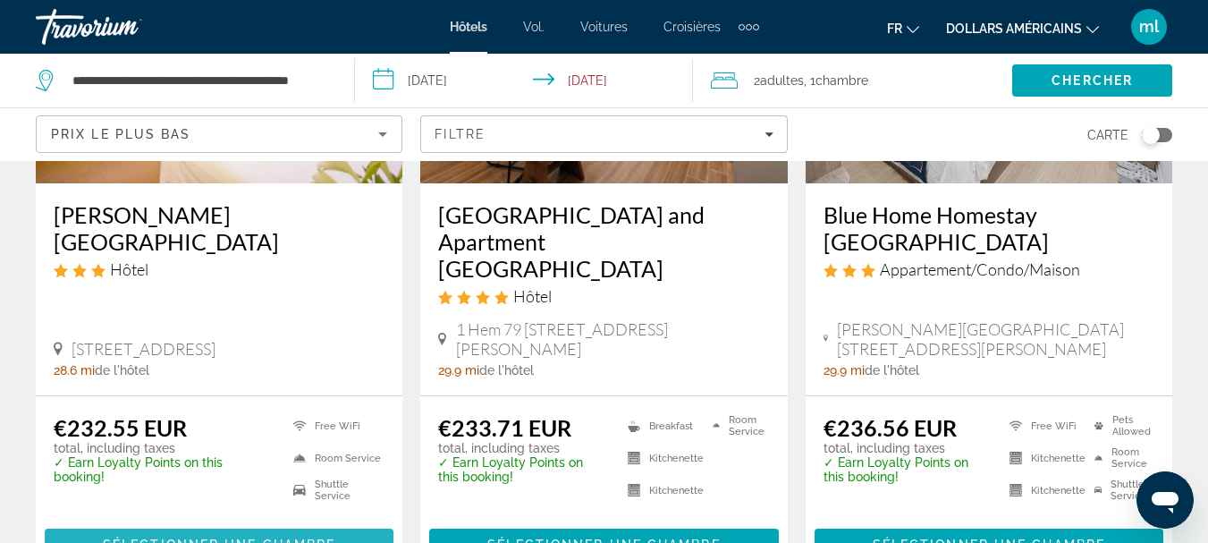
click at [224, 537] on span "Sélectionner une chambre" at bounding box center [219, 544] width 233 height 14
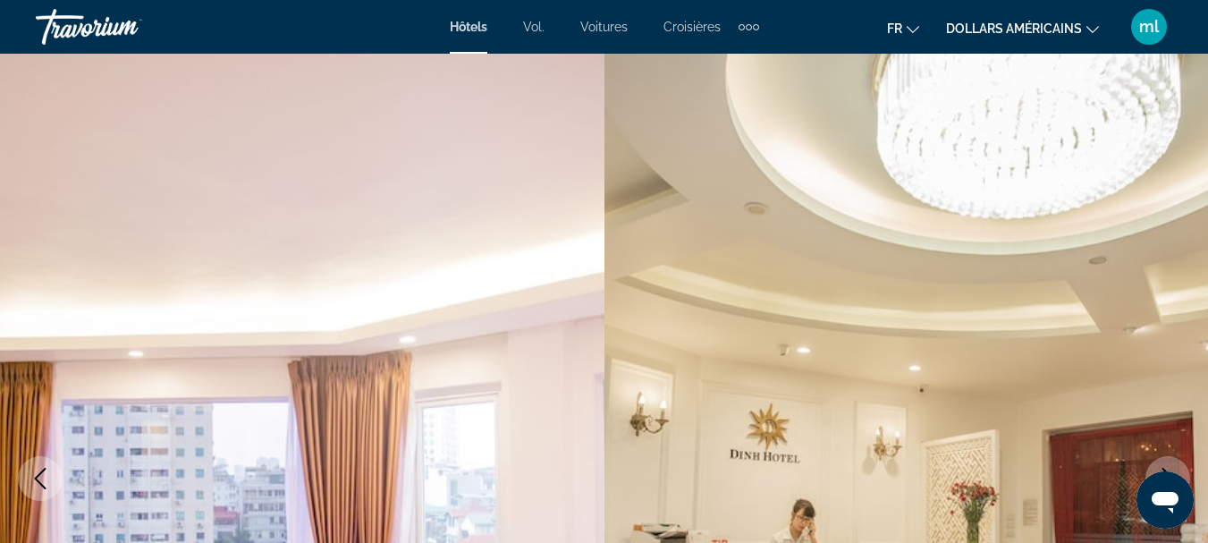
scroll to position [3417, 0]
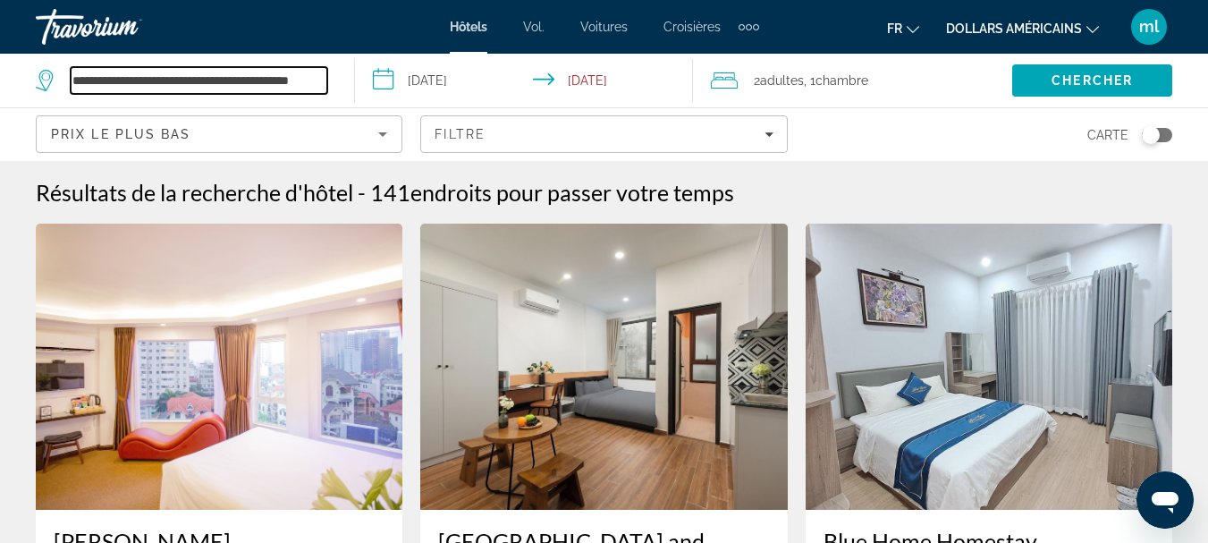
click at [333, 72] on div "**********" at bounding box center [186, 81] width 300 height 54
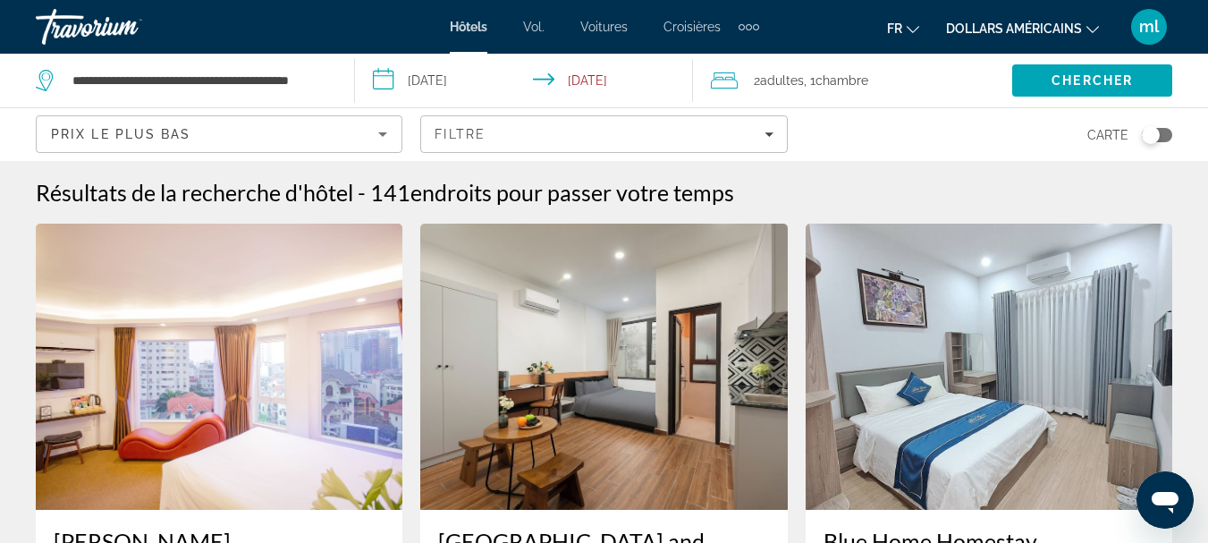
click at [333, 72] on div "**********" at bounding box center [186, 81] width 300 height 54
click at [330, 78] on div "**********" at bounding box center [186, 81] width 300 height 54
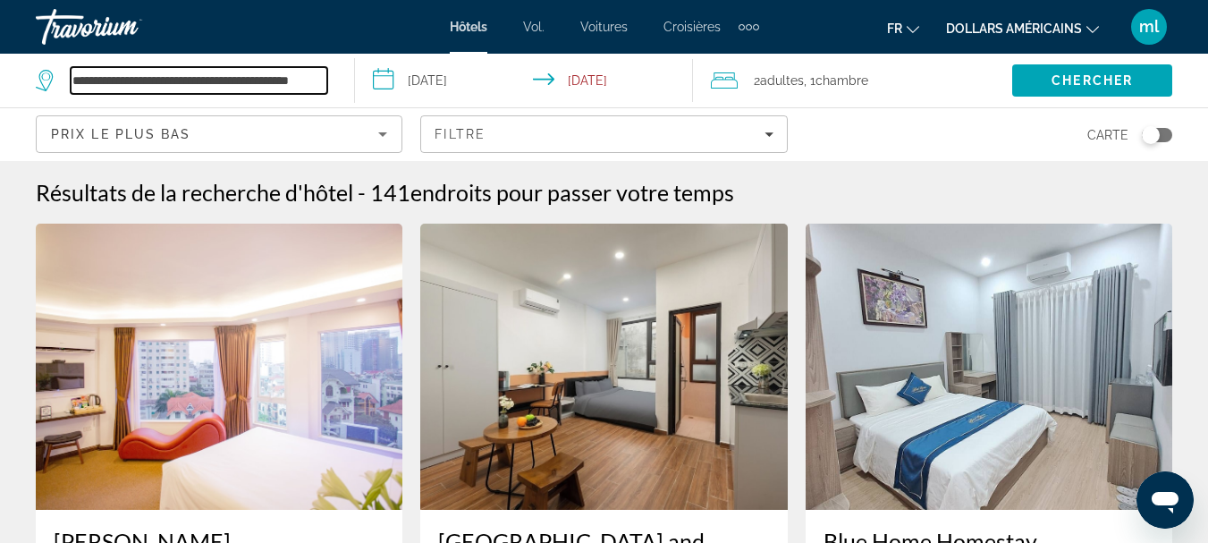
click at [325, 85] on input "**********" at bounding box center [199, 80] width 257 height 27
click at [323, 78] on input "**********" at bounding box center [199, 80] width 257 height 27
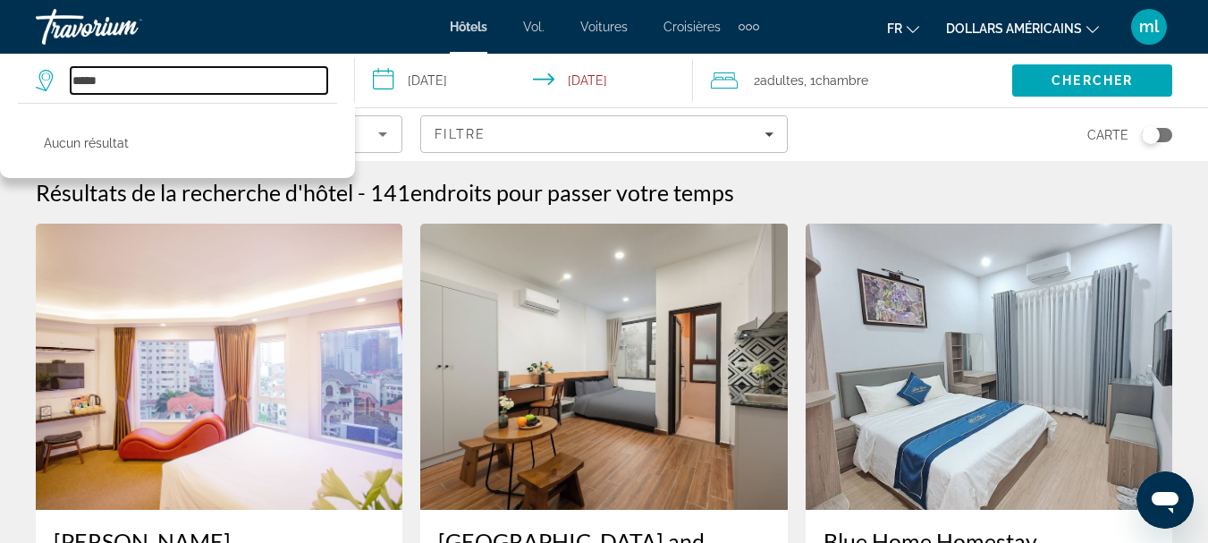
click at [320, 76] on input "*****" at bounding box center [199, 80] width 257 height 27
type input "*"
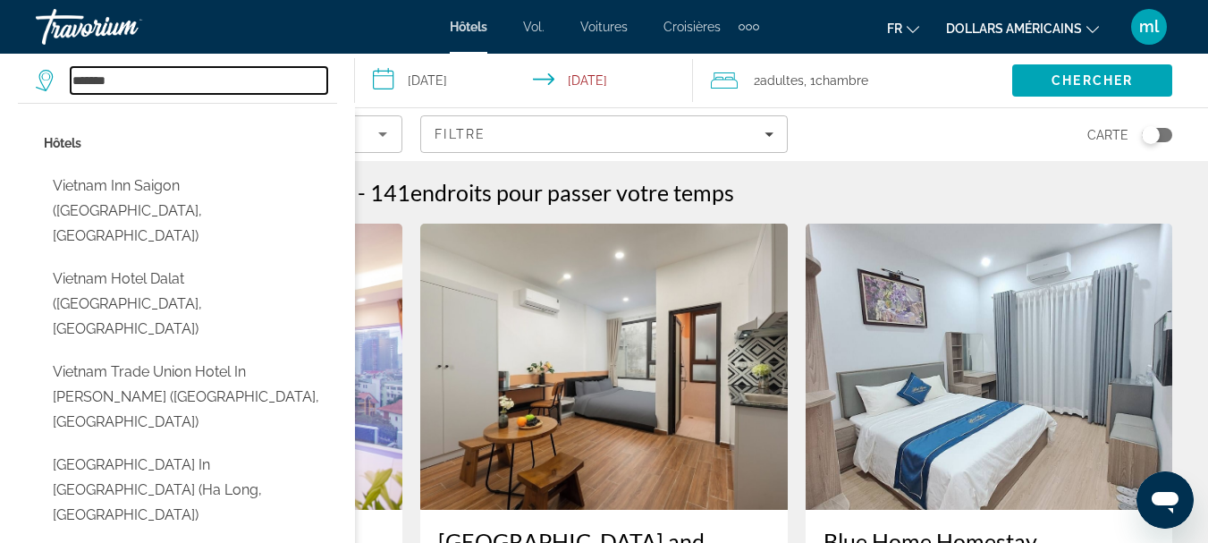
drag, startPoint x: 158, startPoint y: 84, endPoint x: 161, endPoint y: 75, distance: 9.3
click at [161, 75] on input "*******" at bounding box center [199, 80] width 257 height 27
type input "*"
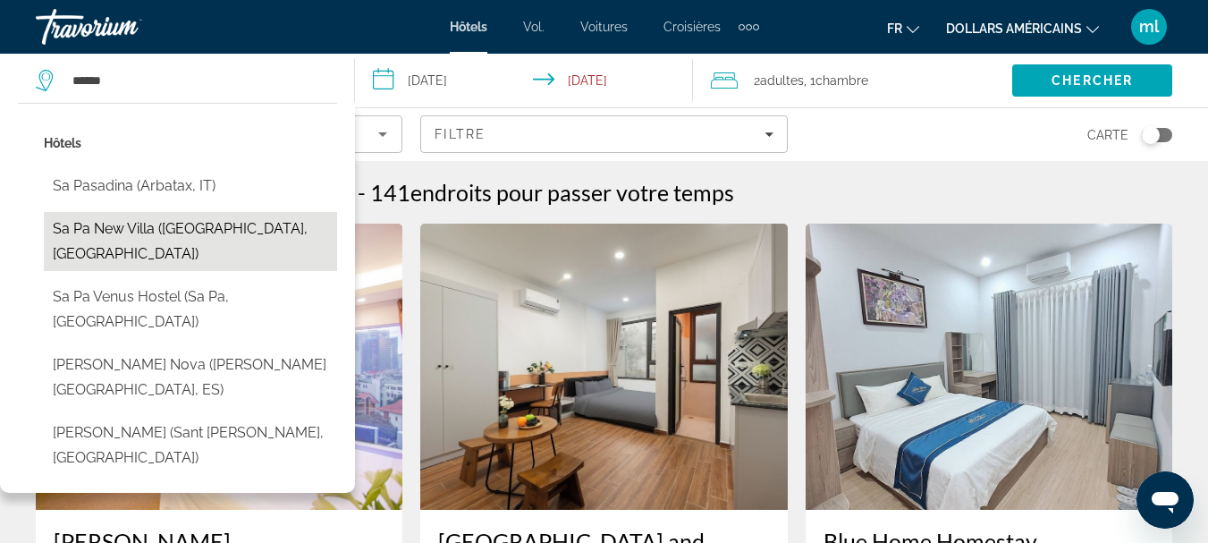
click at [194, 233] on button "Sa Pa New Villa ([GEOGRAPHIC_DATA], [GEOGRAPHIC_DATA])" at bounding box center [190, 241] width 293 height 59
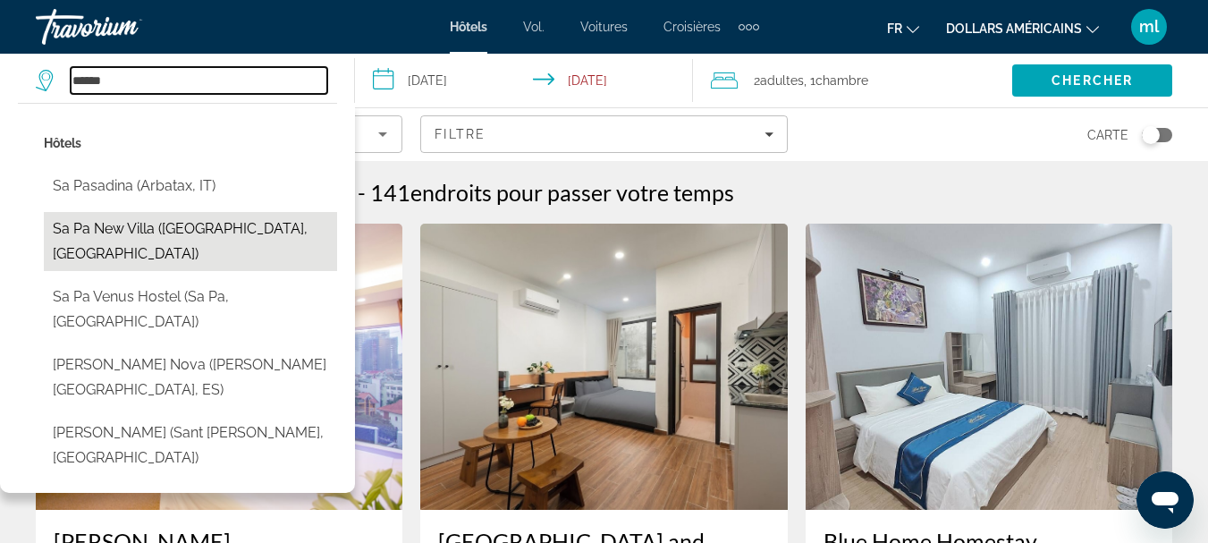
type input "**********"
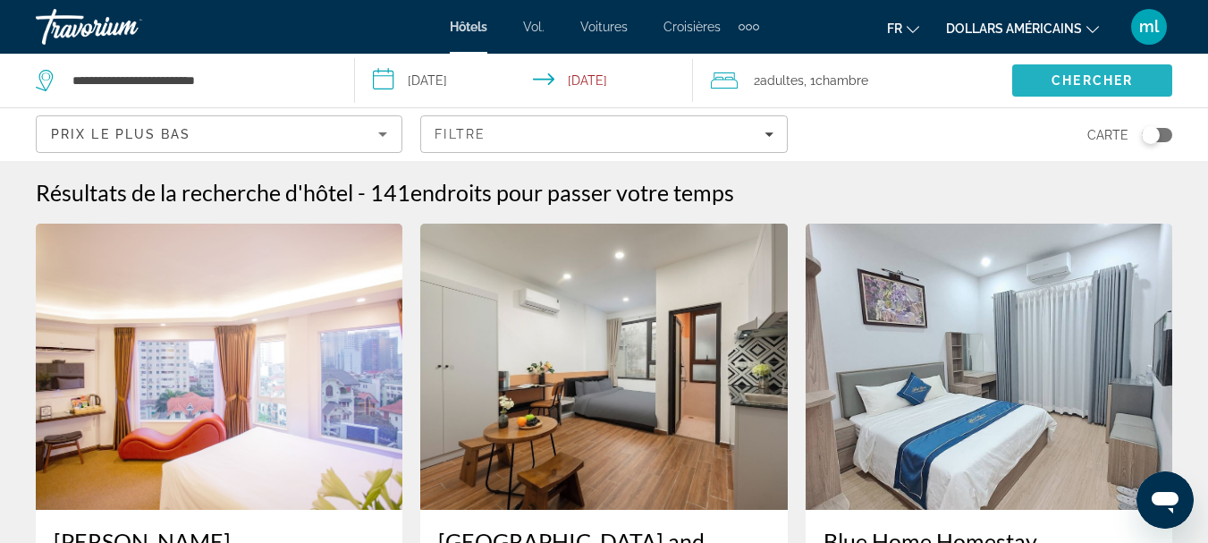
click at [1045, 78] on span "Search" at bounding box center [1092, 80] width 160 height 43
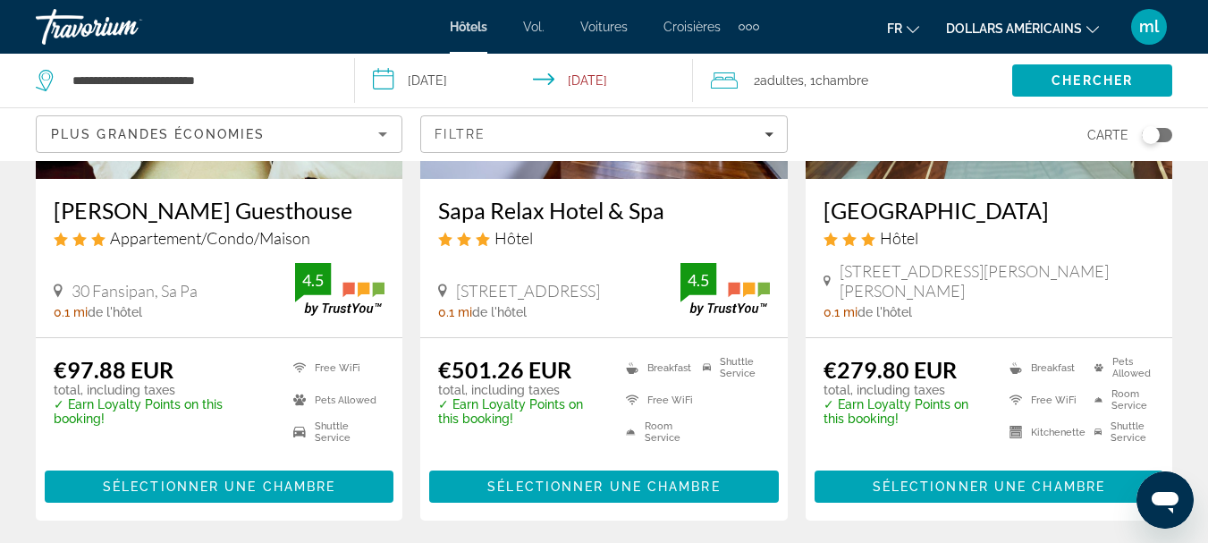
scroll to position [1088, 0]
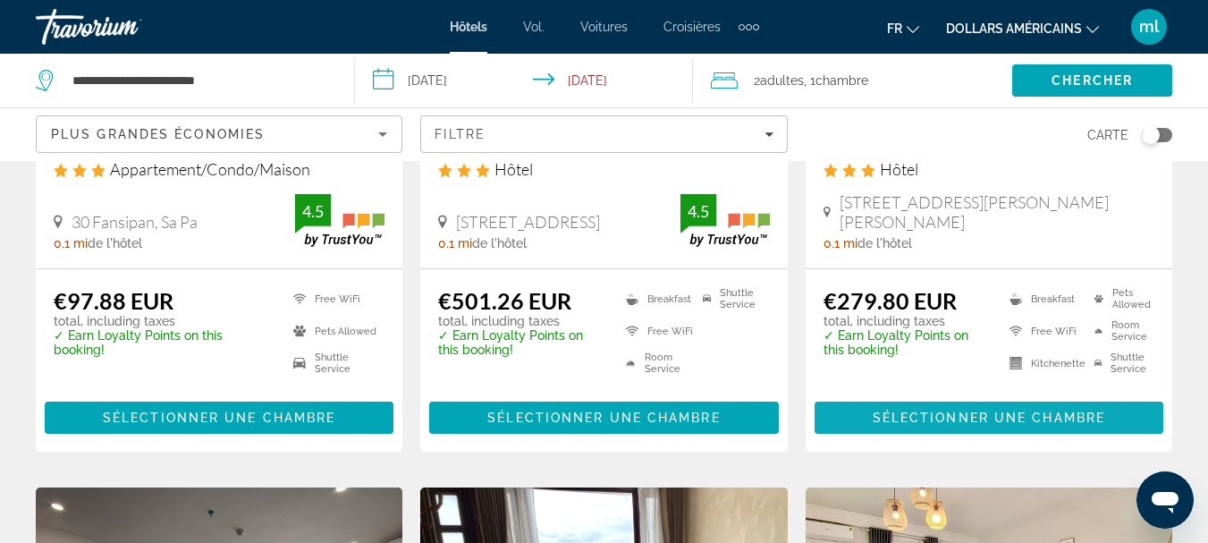
click at [1018, 412] on span "Sélectionner une chambre" at bounding box center [989, 417] width 233 height 14
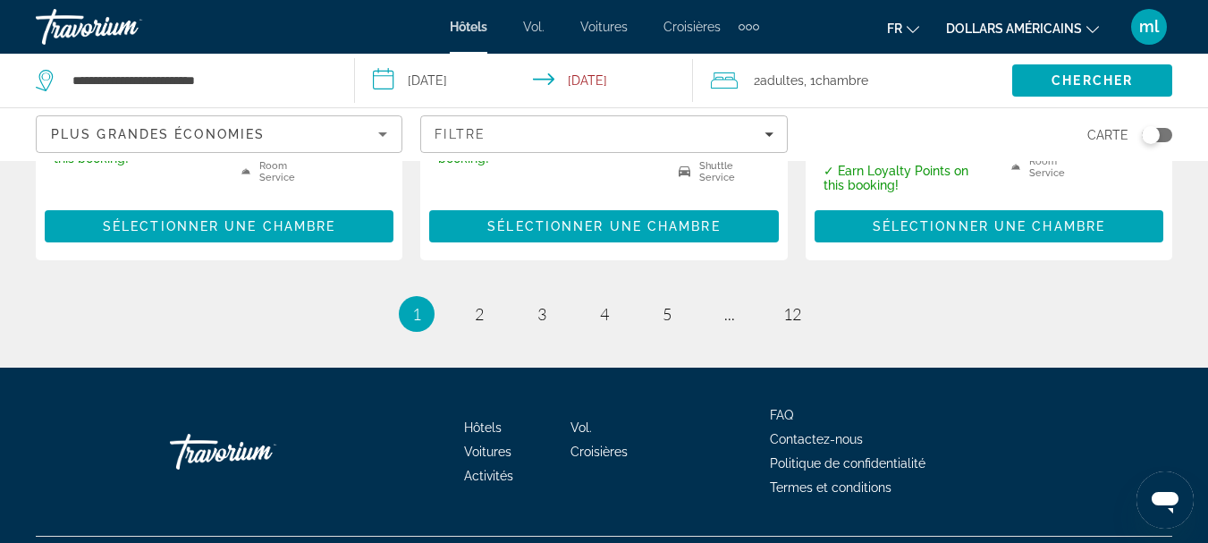
scroll to position [2727, 0]
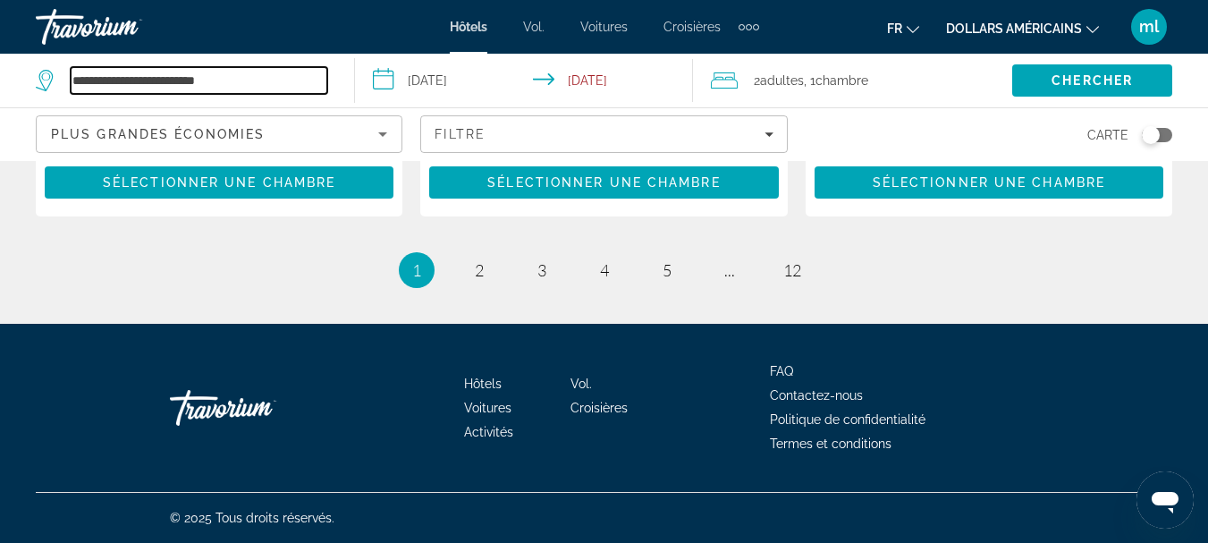
click at [207, 72] on input "**********" at bounding box center [199, 80] width 257 height 27
click at [234, 76] on input "**********" at bounding box center [199, 80] width 257 height 27
type input "*"
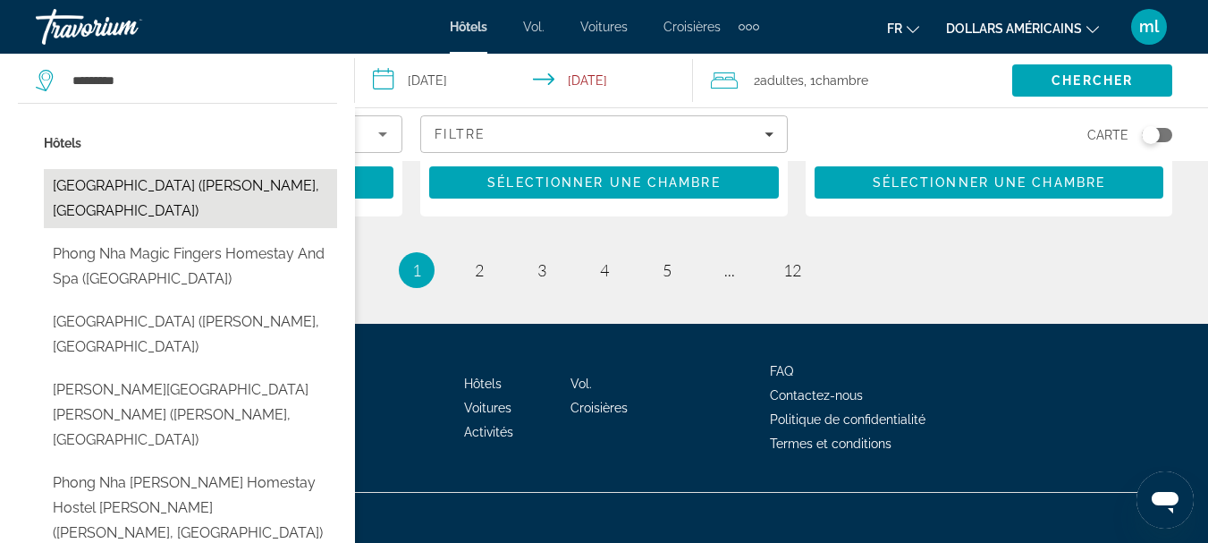
click at [232, 186] on button "[GEOGRAPHIC_DATA] ([PERSON_NAME], [GEOGRAPHIC_DATA])" at bounding box center [190, 198] width 293 height 59
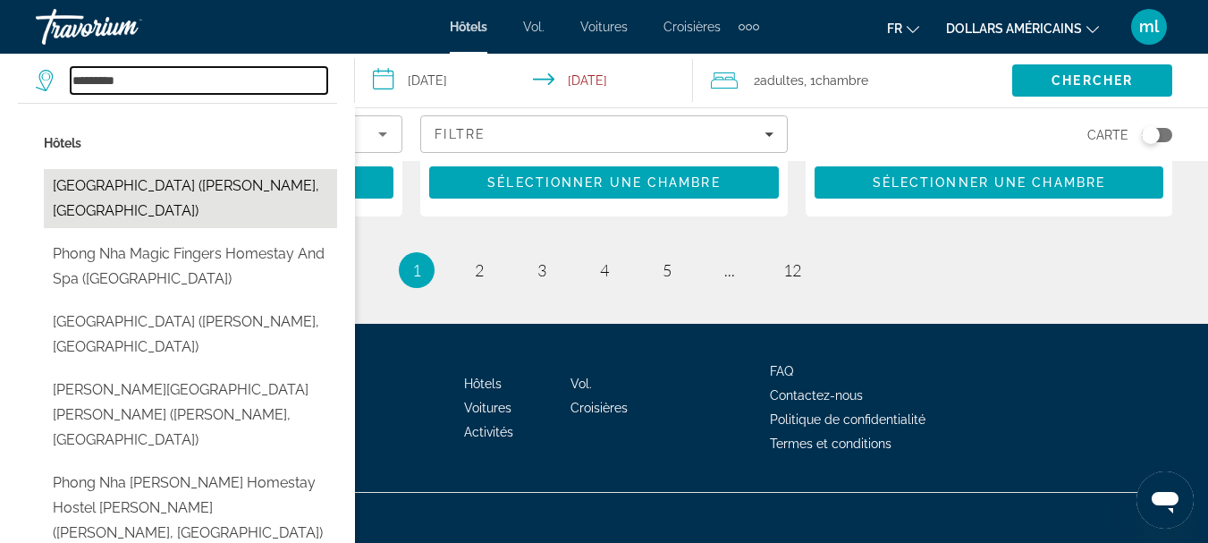
type input "**********"
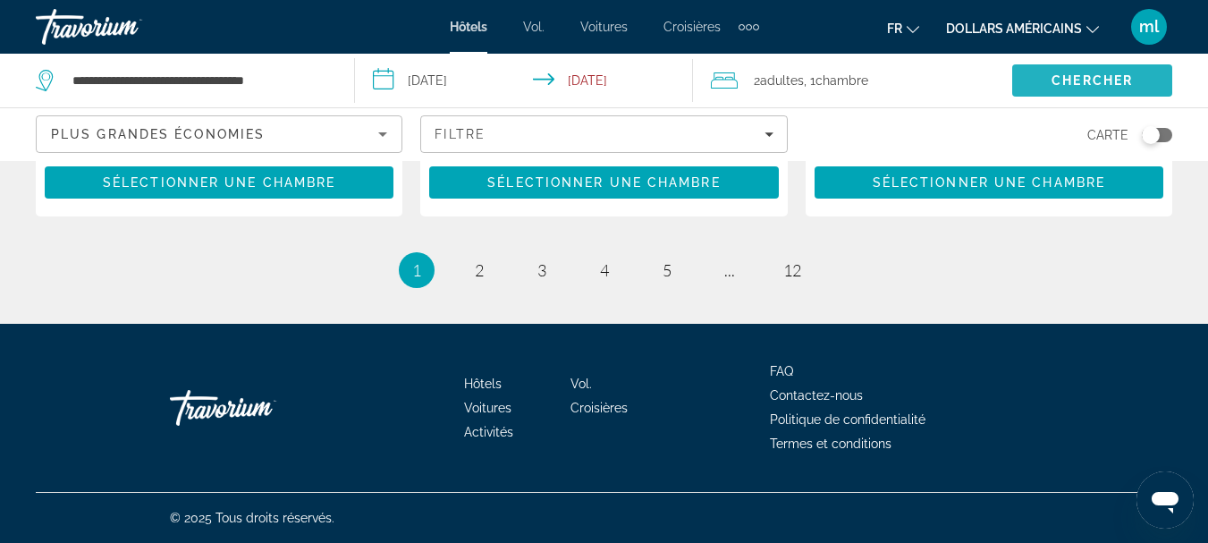
click at [1092, 72] on span "Search" at bounding box center [1092, 80] width 160 height 43
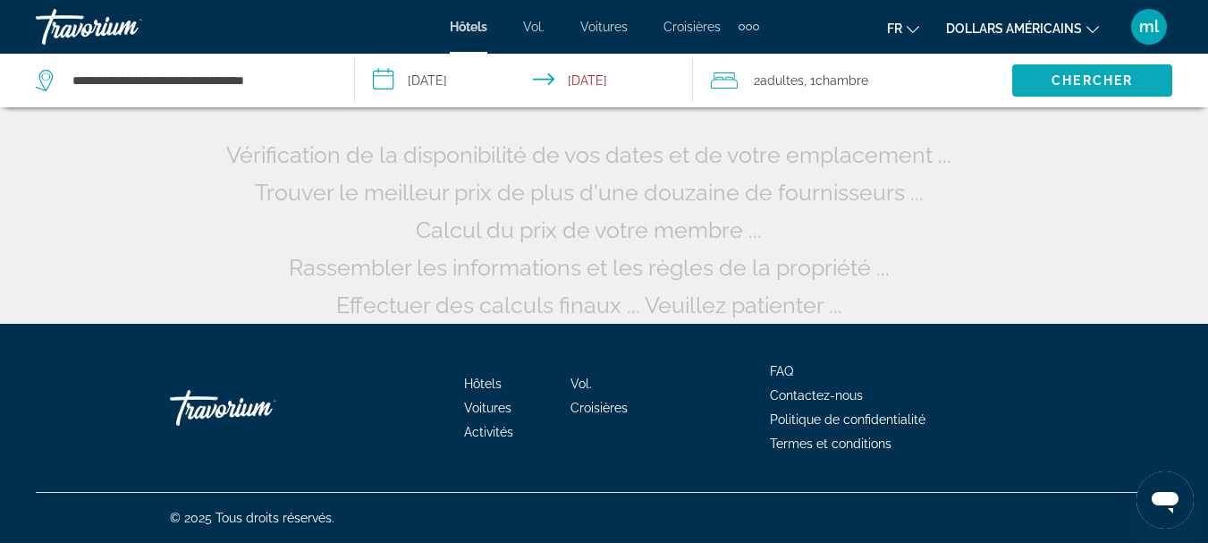
scroll to position [179, 0]
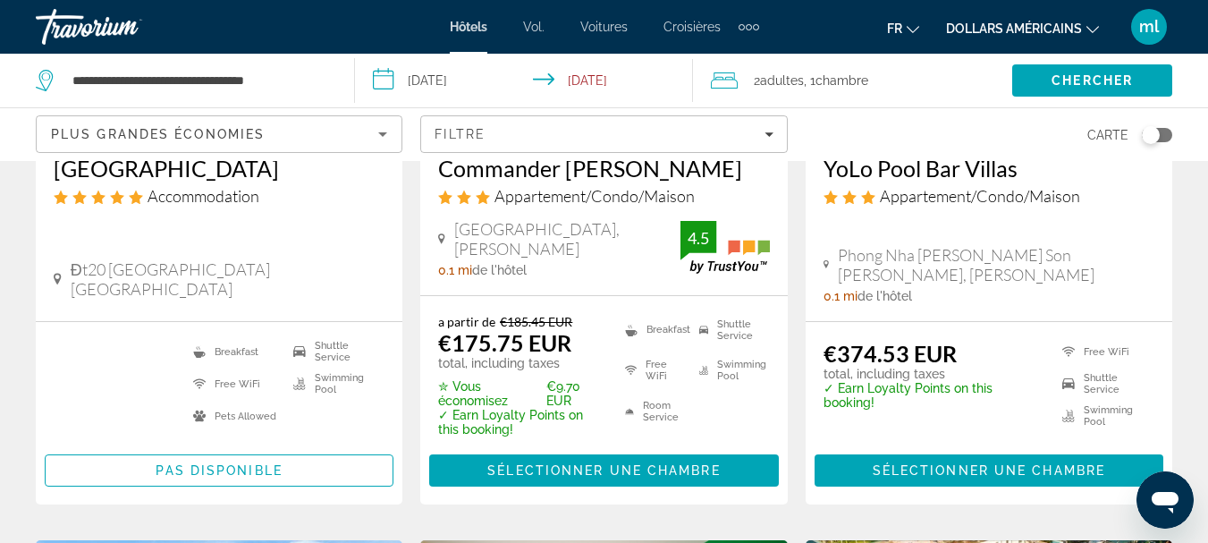
scroll to position [407, 0]
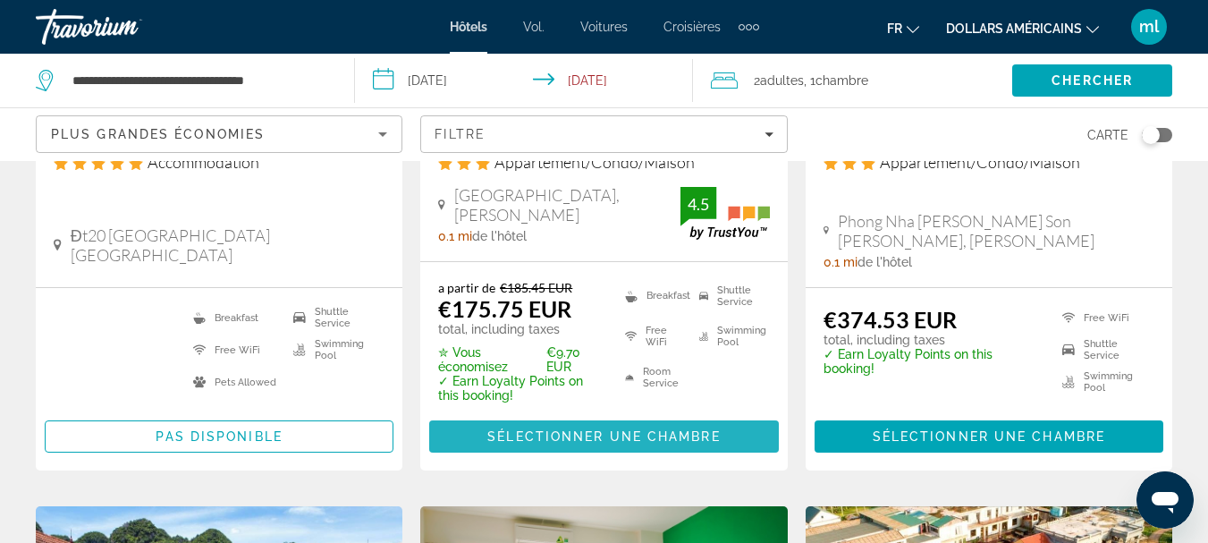
click at [642, 429] on span "Sélectionner une chambre" at bounding box center [603, 436] width 233 height 14
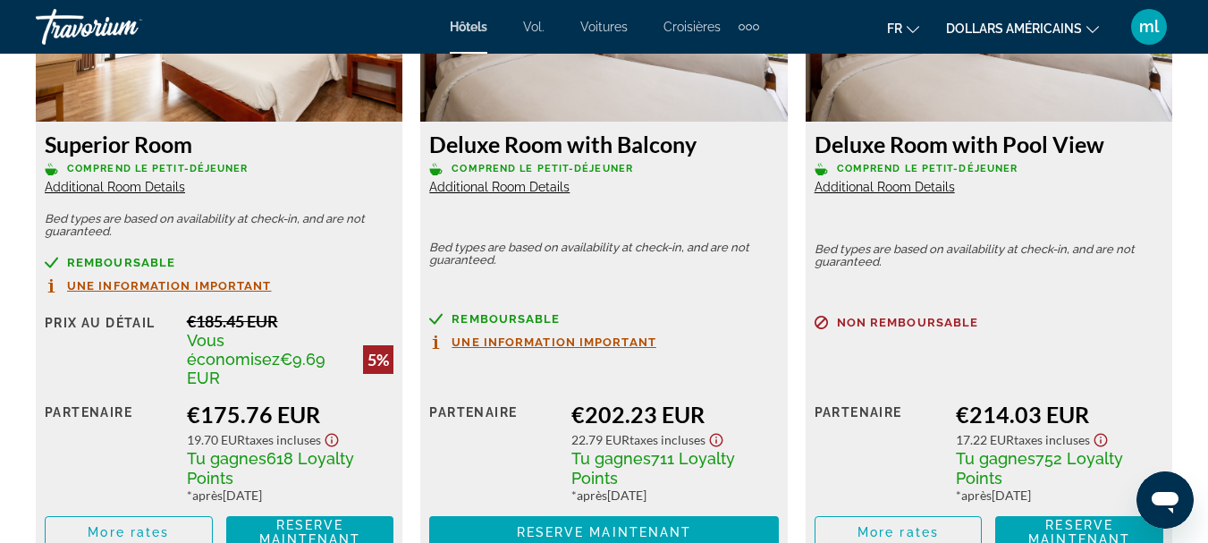
scroll to position [2963, 0]
